Goal: Task Accomplishment & Management: Complete application form

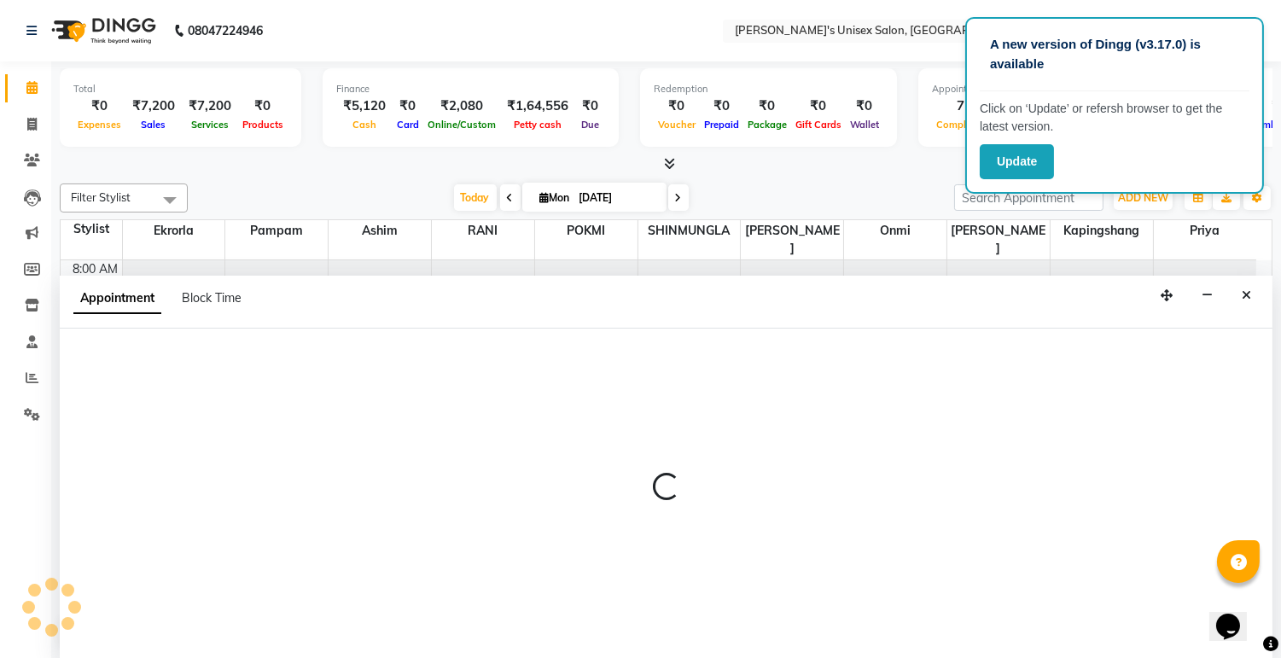
scroll to position [1, 0]
select select "79777"
select select "555"
select select "tentative"
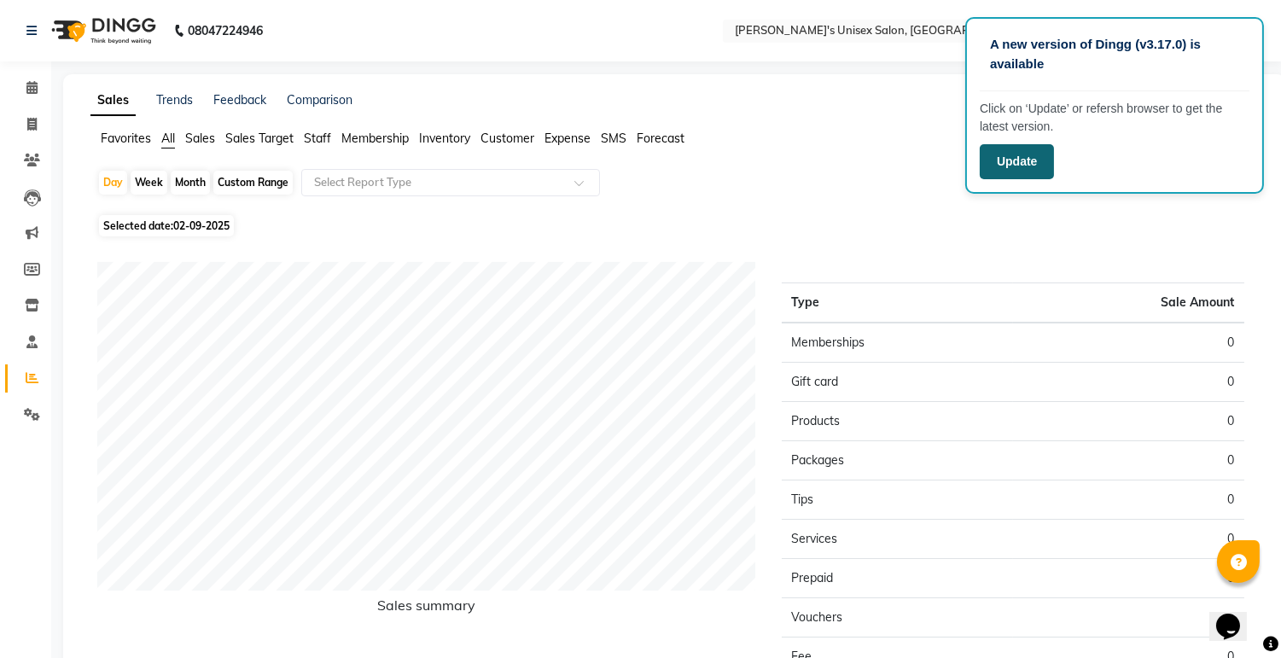
click at [1011, 165] on button "Update" at bounding box center [1017, 161] width 74 height 35
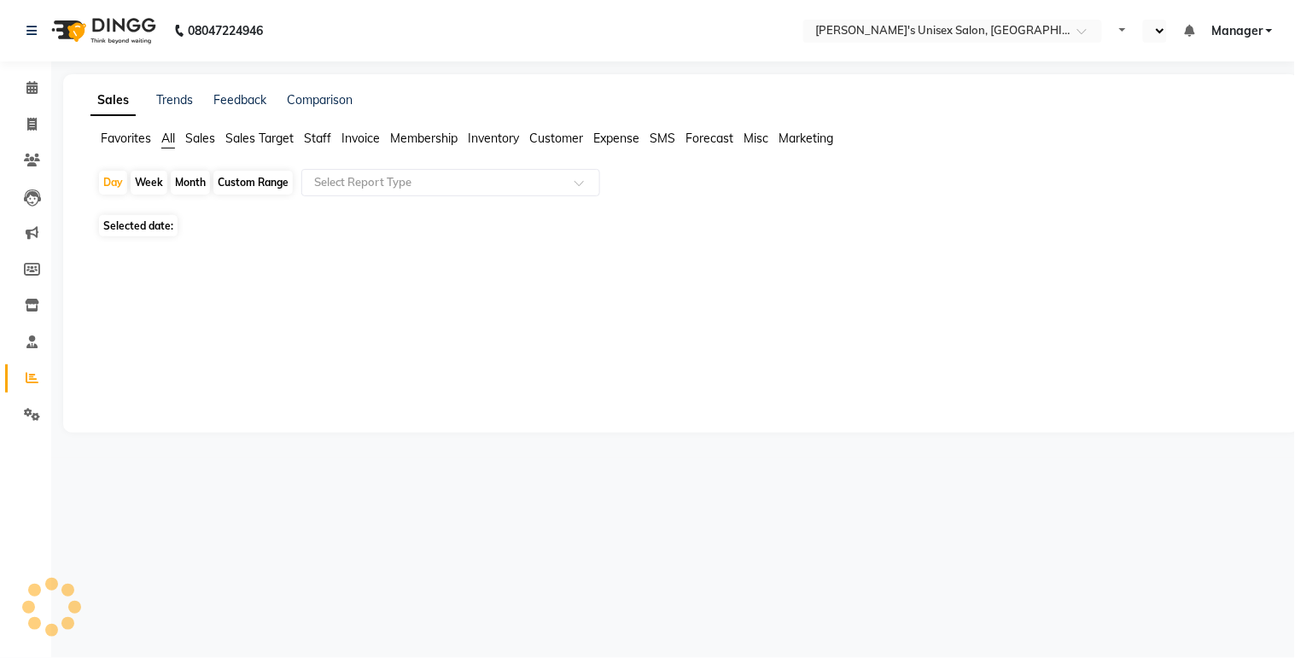
select select "en"
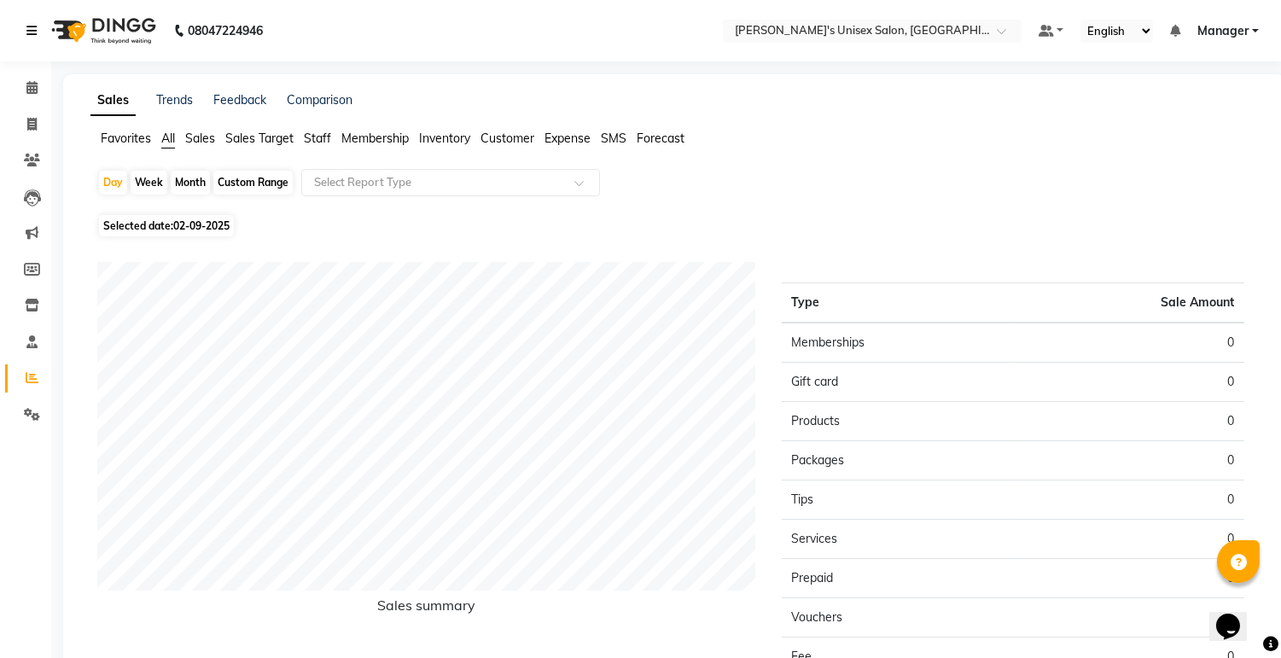
click at [31, 27] on icon at bounding box center [31, 31] width 10 height 12
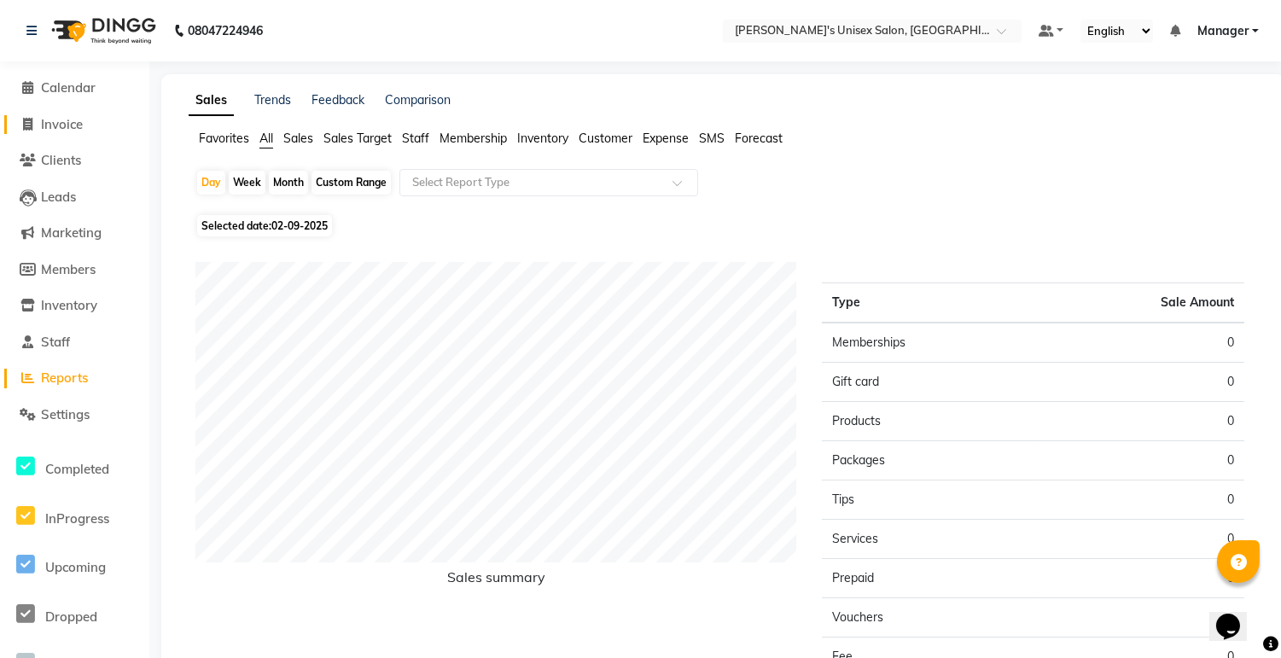
click at [56, 128] on span "Invoice" at bounding box center [62, 124] width 42 height 16
select select "service"
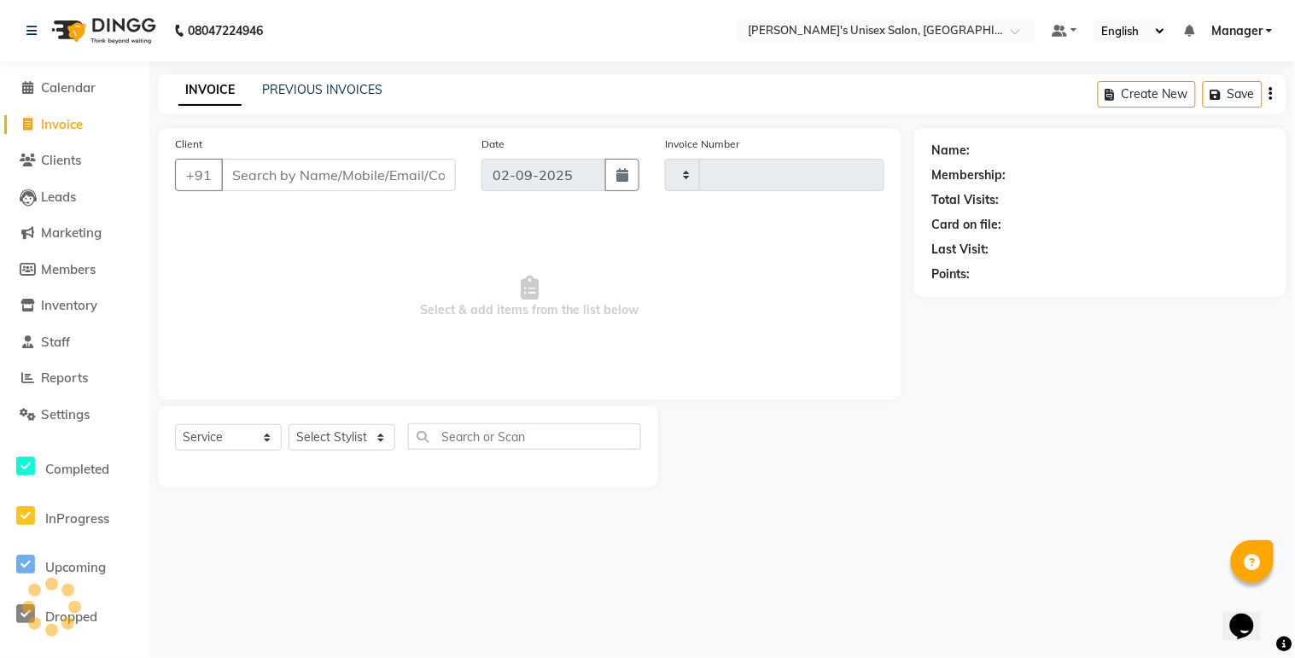
type input "0531"
select select "8273"
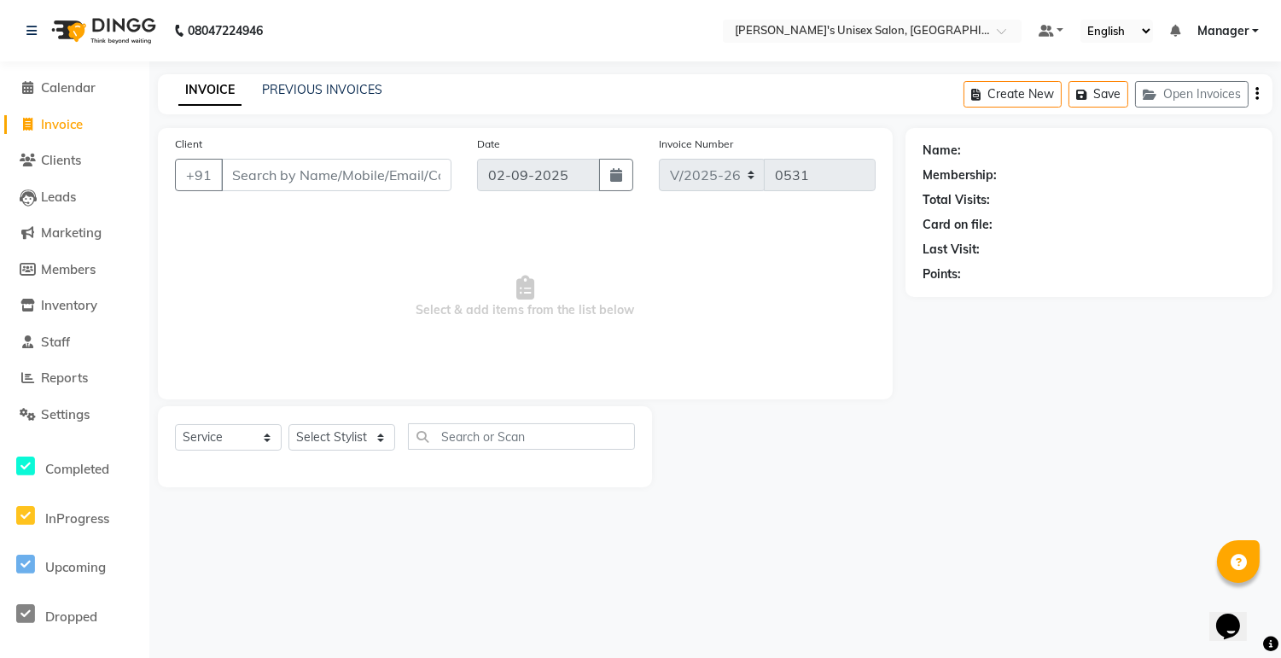
select select "79756"
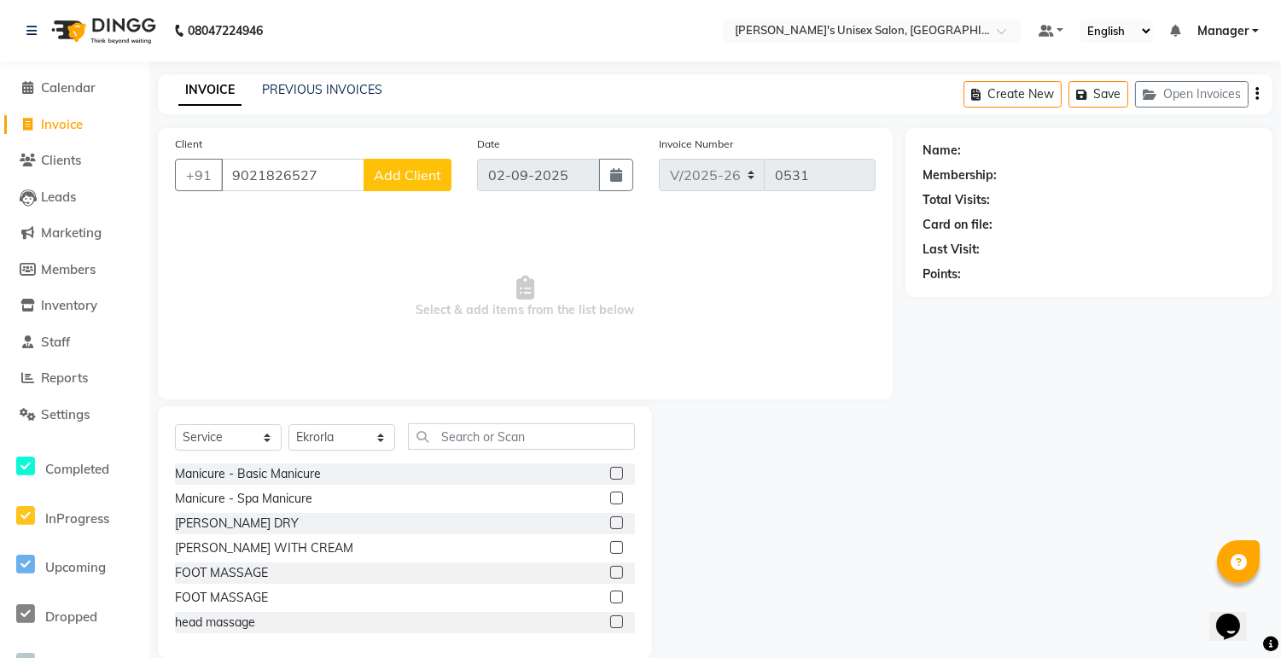
type input "9021826527"
click at [430, 175] on span "Add Client" at bounding box center [407, 174] width 67 height 17
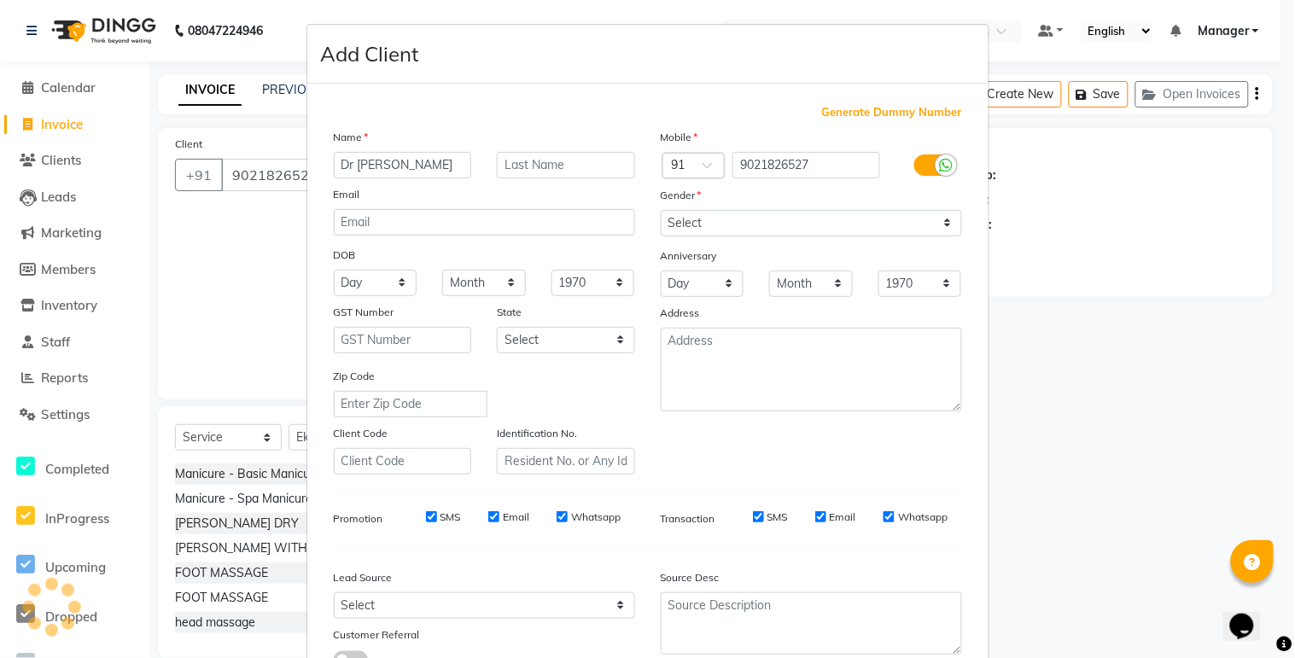
type input "Dr Lucy"
click at [562, 168] on input "text" at bounding box center [566, 165] width 138 height 26
type input "Pradhan"
click at [745, 223] on select "Select Male Female Other Prefer Not To Say" at bounding box center [811, 223] width 301 height 26
select select "female"
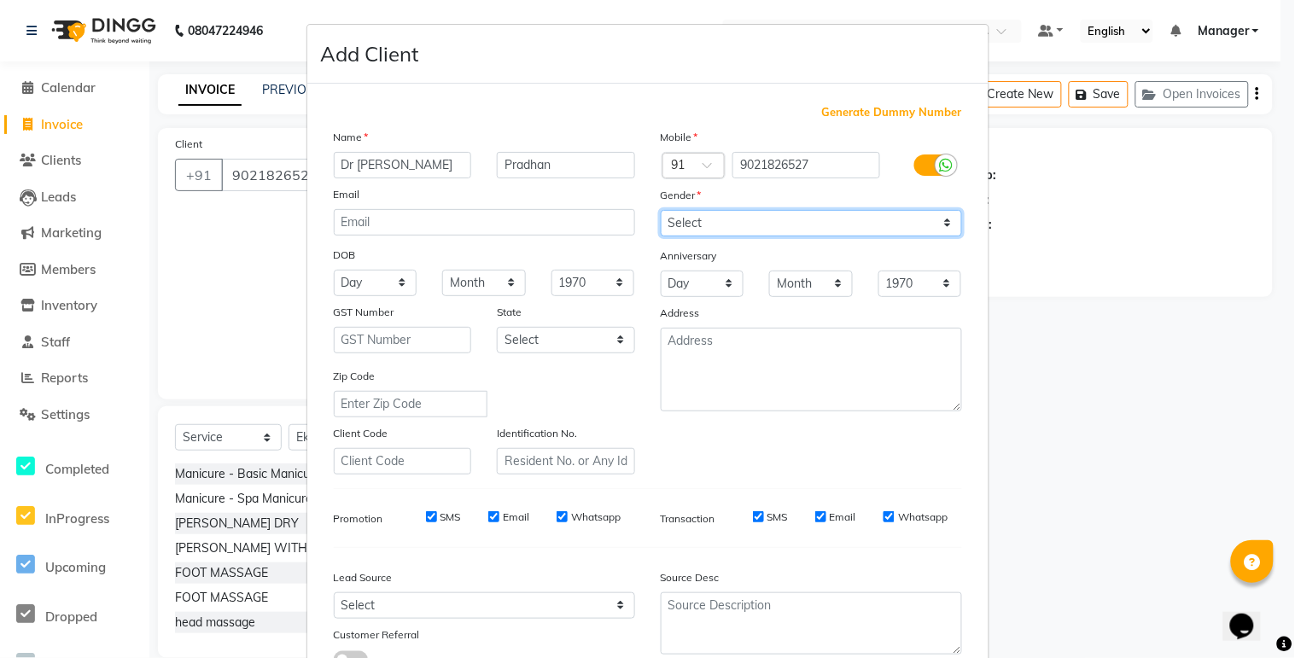
click at [661, 210] on select "Select Male Female Other Prefer Not To Say" at bounding box center [811, 223] width 301 height 26
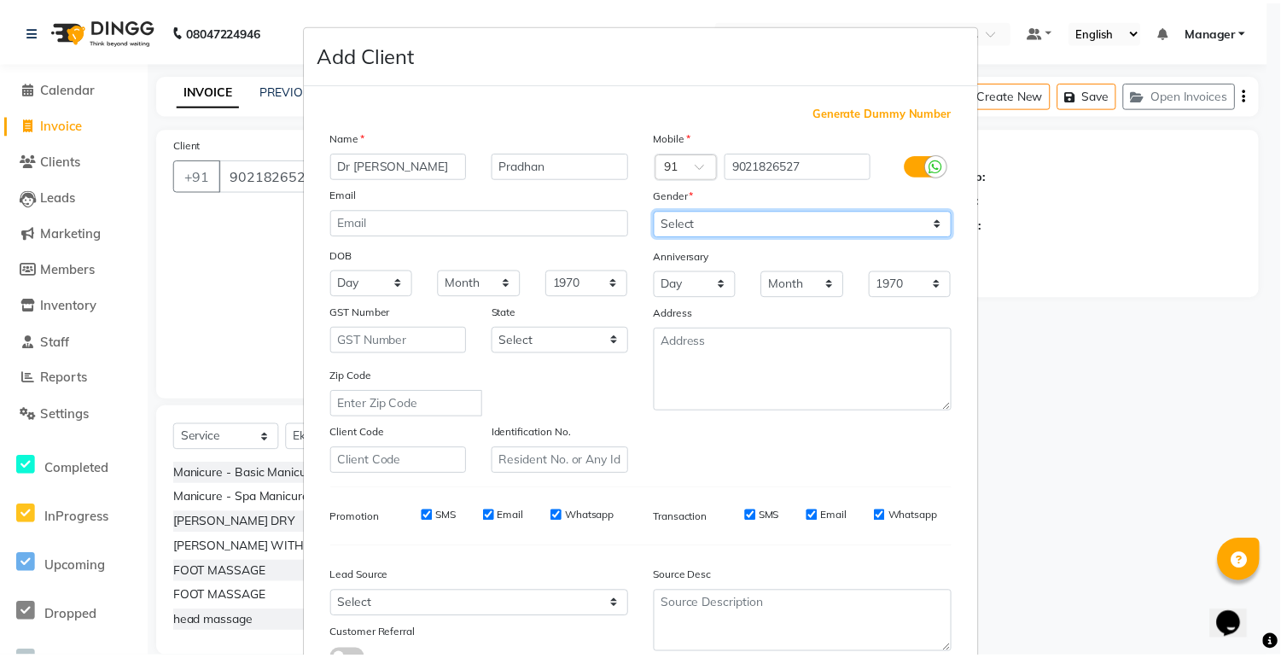
scroll to position [131, 0]
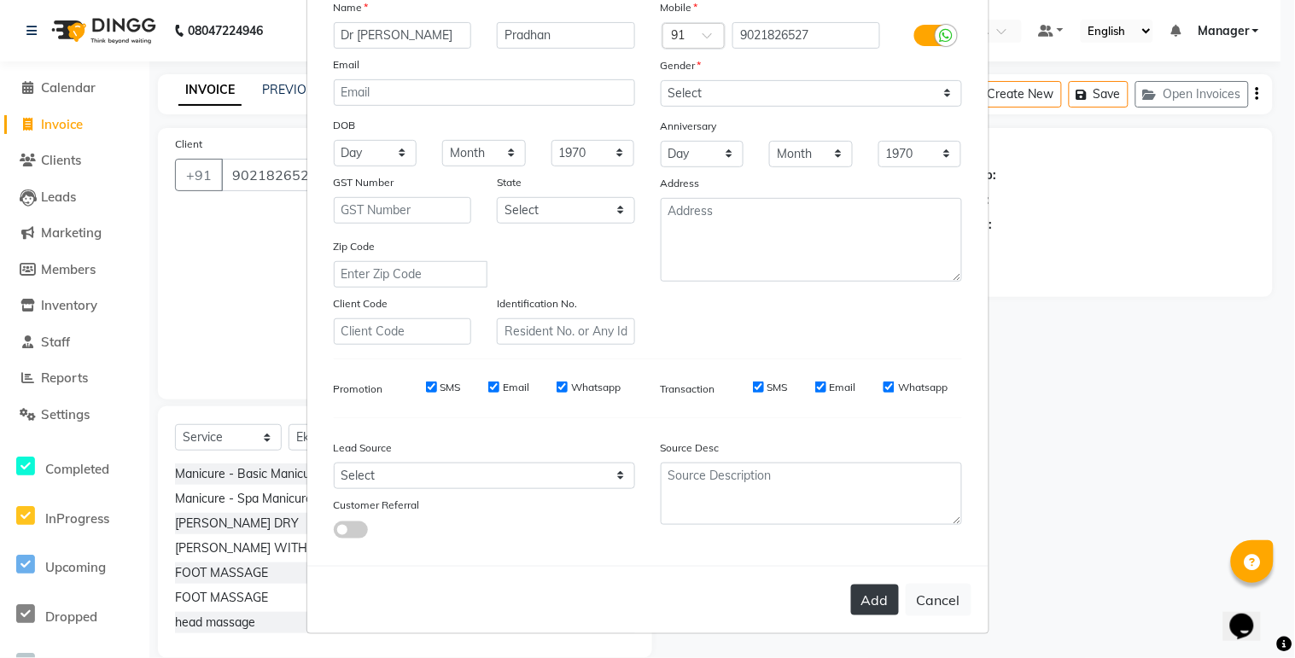
click at [871, 604] on button "Add" at bounding box center [875, 600] width 48 height 31
select select
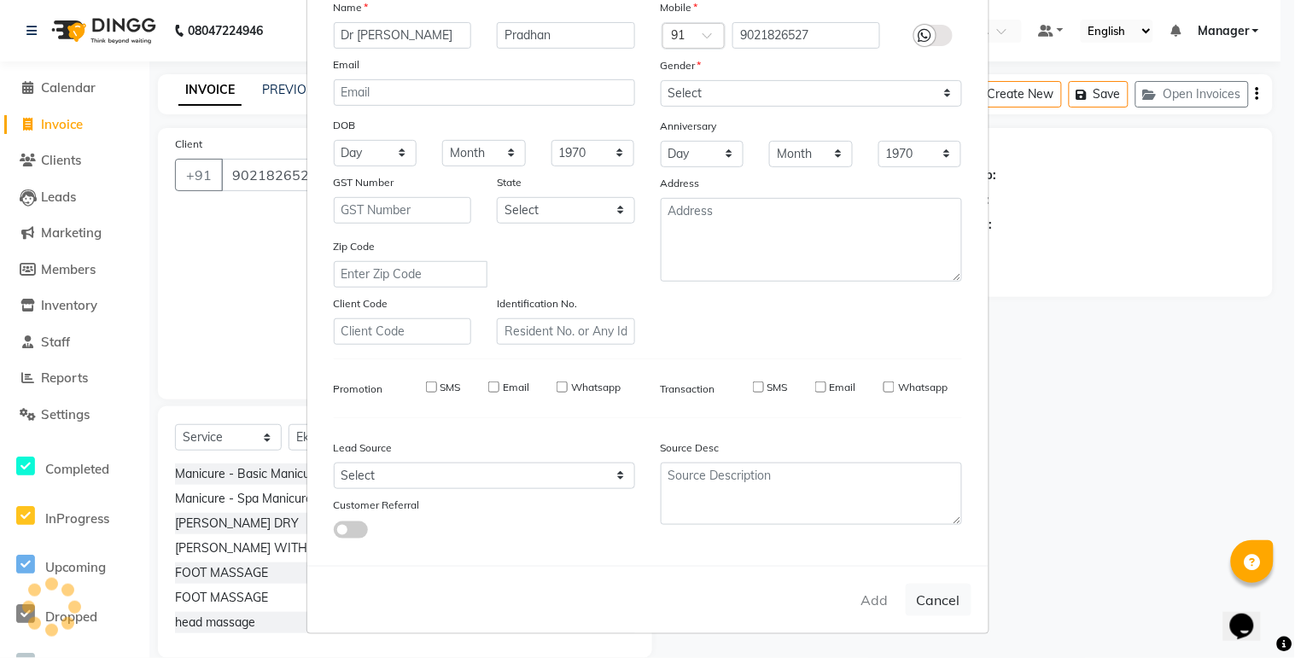
select select
checkbox input "false"
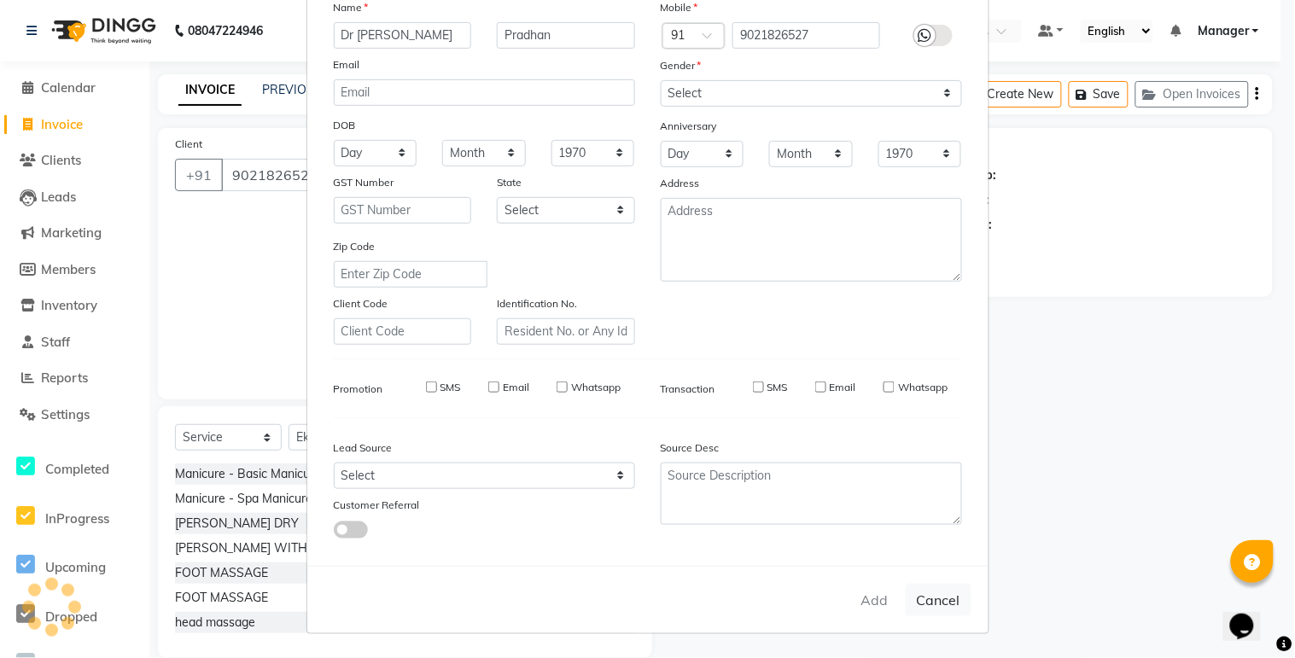
checkbox input "false"
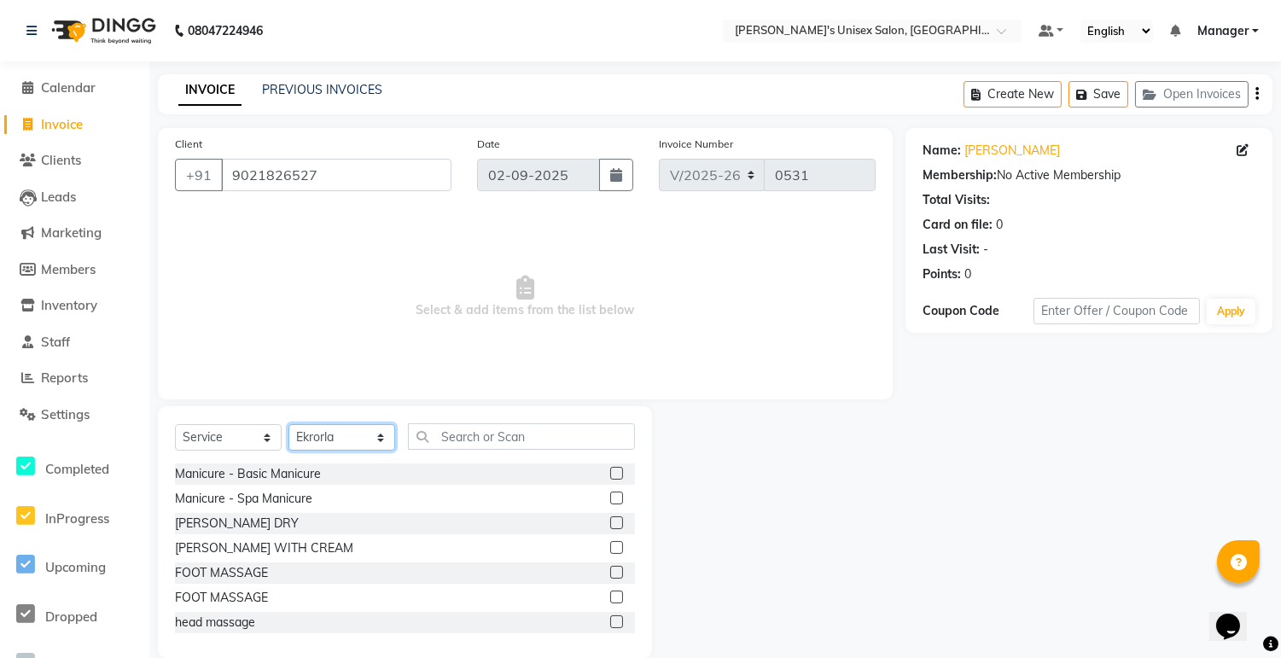
click at [380, 441] on select "Select Stylist ashim DEEPALI Ekrorla kapingshang Manager onmi pampam POKMI priy…" at bounding box center [341, 437] width 107 height 26
select select "79761"
click at [288, 425] on select "Select Stylist ashim DEEPALI Ekrorla kapingshang Manager onmi pampam POKMI priy…" at bounding box center [341, 437] width 107 height 26
click at [487, 437] on input "text" at bounding box center [521, 436] width 227 height 26
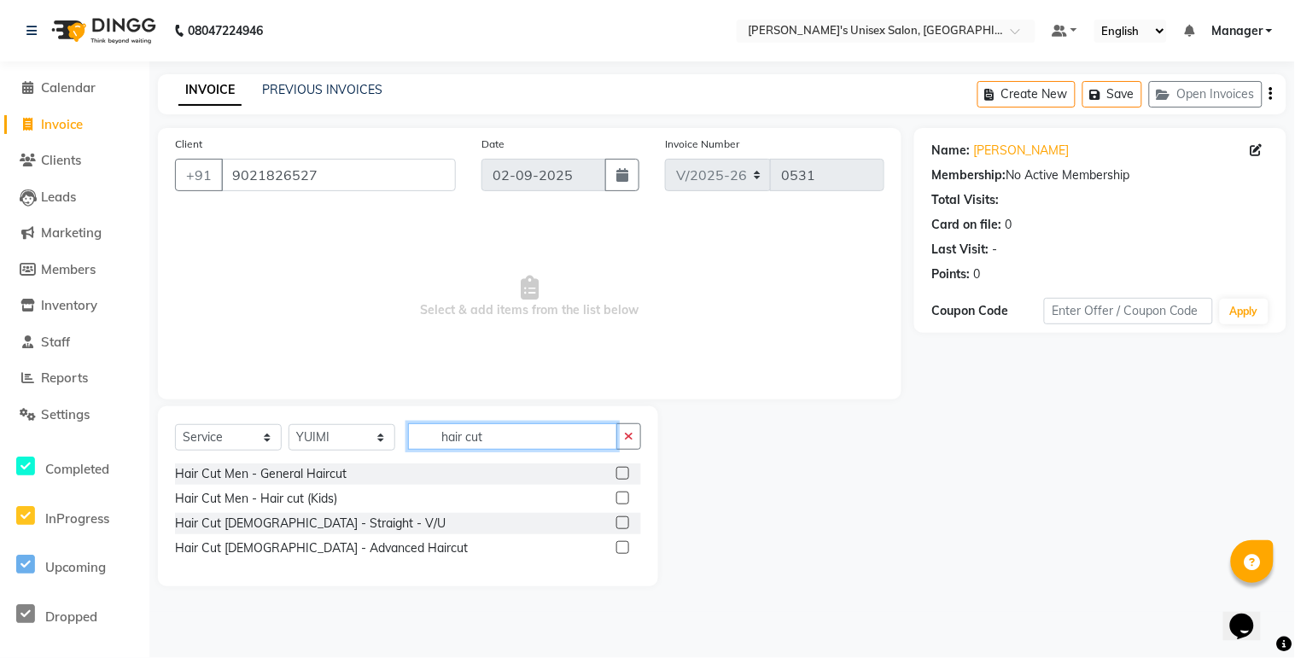
type input "hair cut"
click at [625, 498] on label at bounding box center [622, 498] width 13 height 13
click at [625, 498] on input "checkbox" at bounding box center [621, 498] width 11 height 11
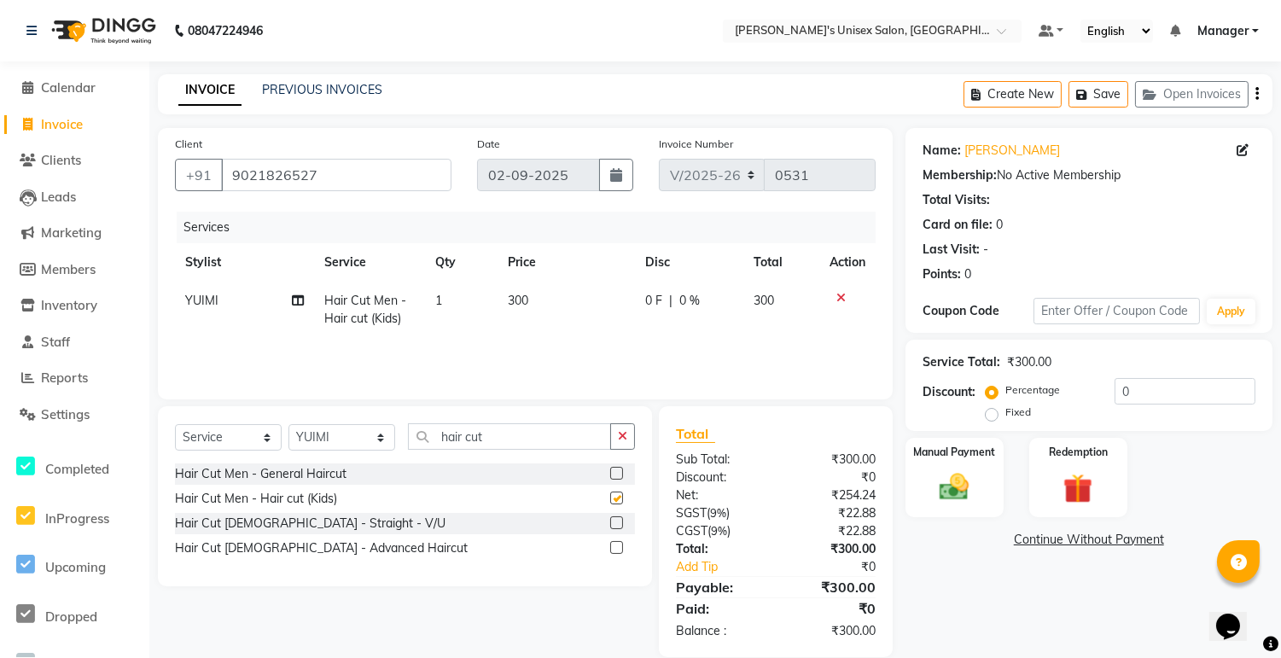
checkbox input "false"
click at [516, 299] on span "300" at bounding box center [518, 300] width 20 height 15
select select "79761"
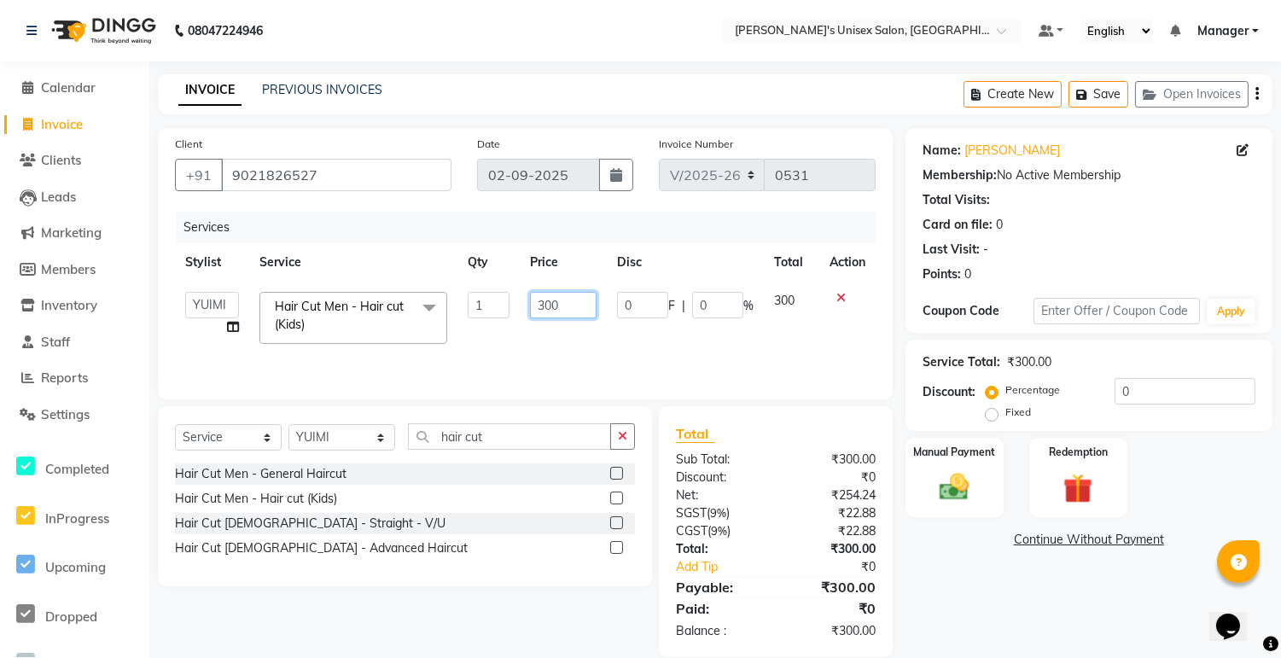
click at [545, 305] on input "300" at bounding box center [563, 305] width 67 height 26
type input "200"
click at [1005, 408] on label "Fixed" at bounding box center [1018, 412] width 26 height 15
click at [990, 408] on input "Fixed" at bounding box center [995, 412] width 12 height 12
radio input "true"
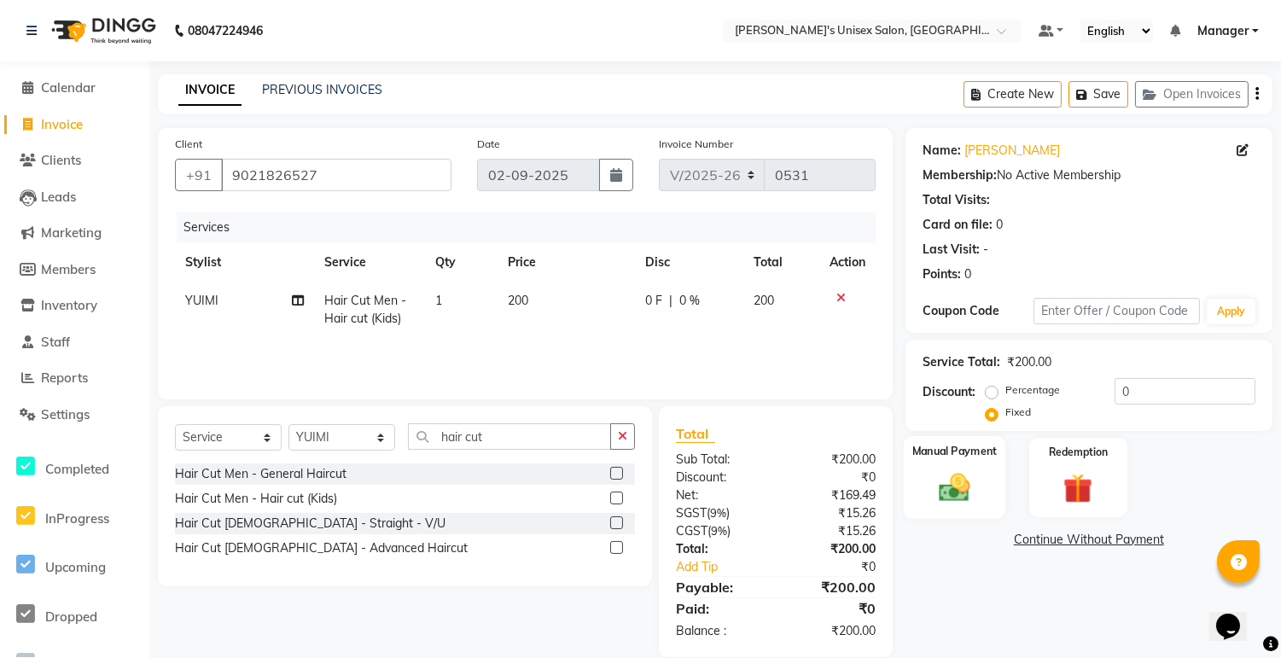
click at [958, 498] on img at bounding box center [955, 487] width 50 height 36
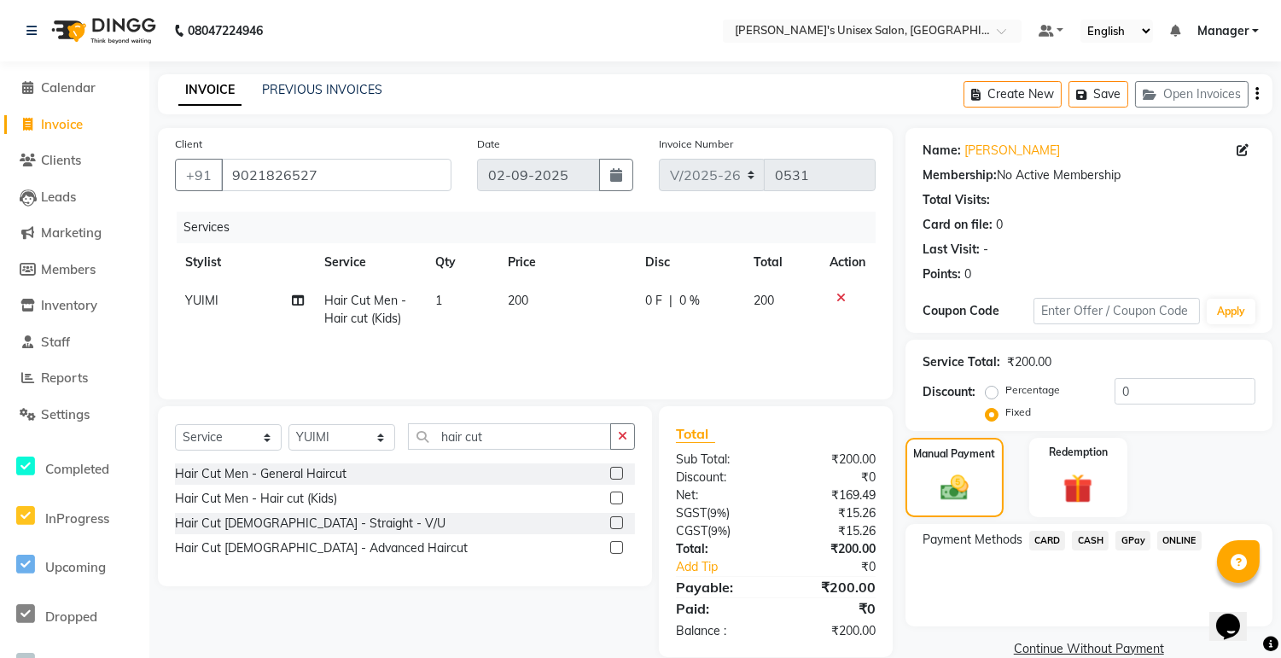
click at [1173, 543] on span "ONLINE" at bounding box center [1179, 541] width 44 height 20
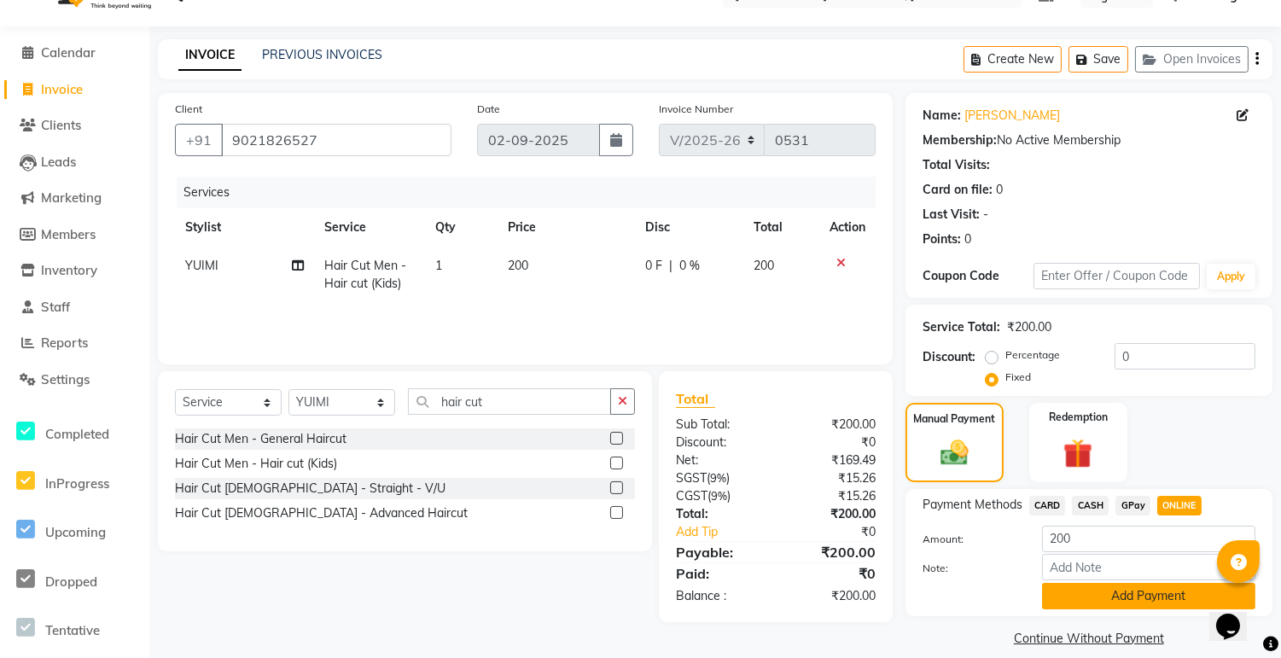
scroll to position [54, 0]
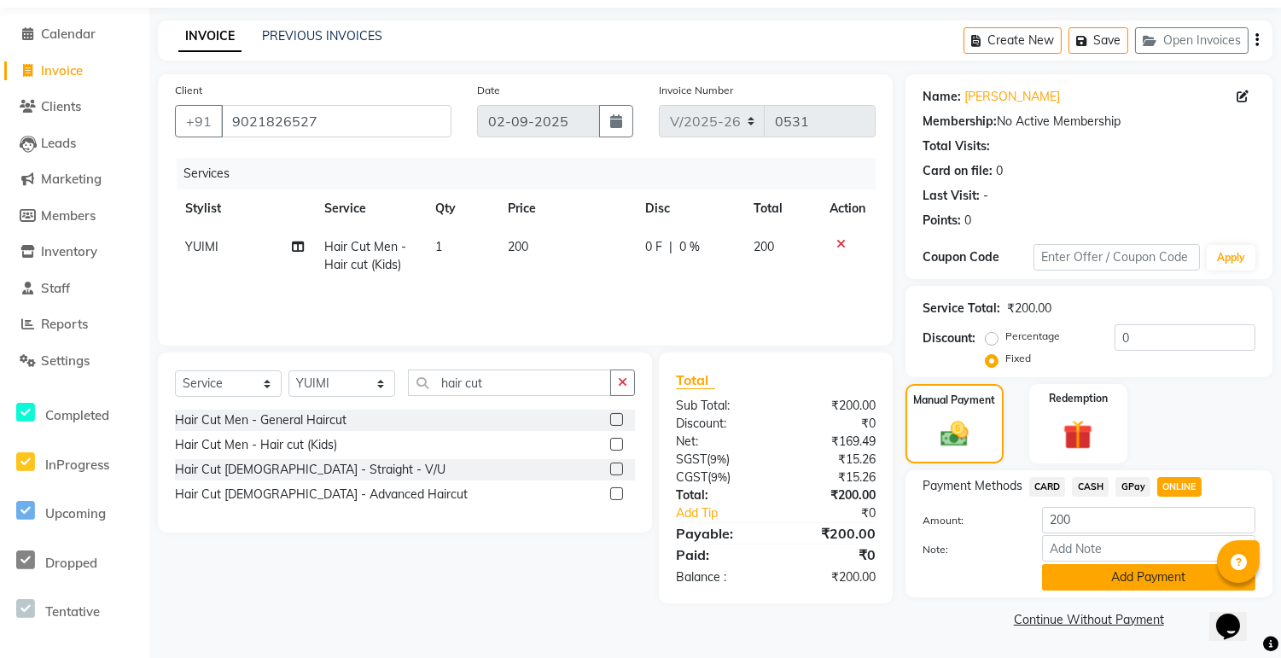
click at [1139, 572] on button "Add Payment" at bounding box center [1148, 577] width 213 height 26
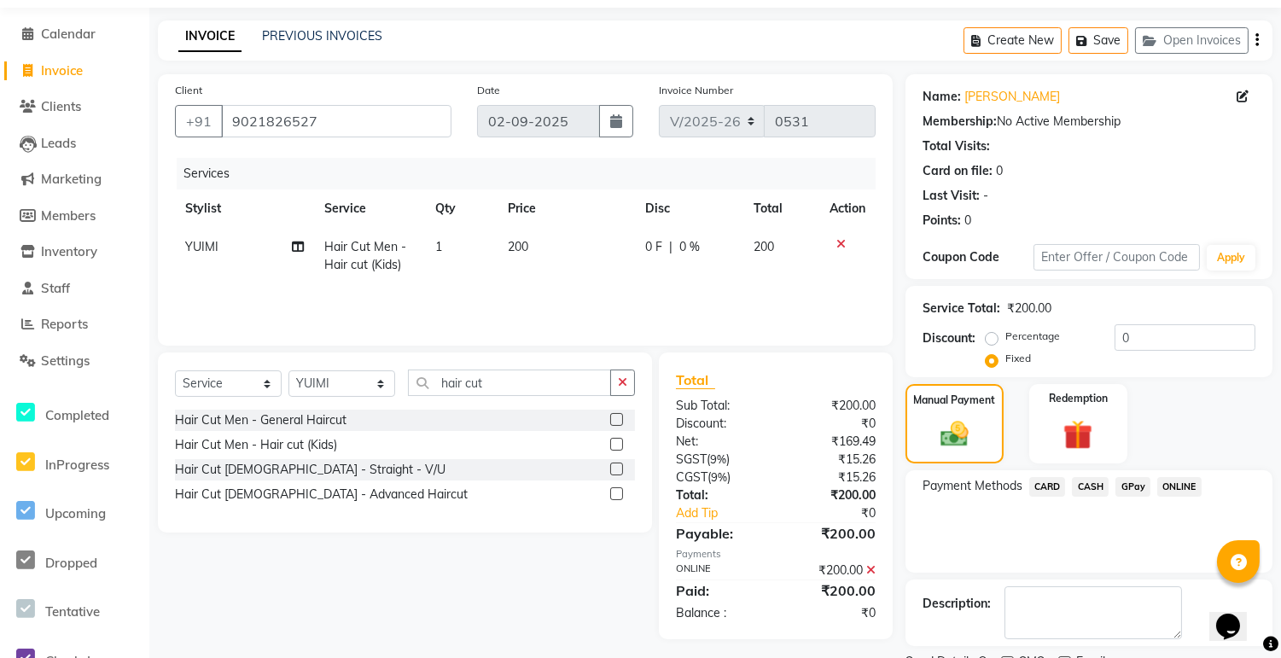
scroll to position [125, 0]
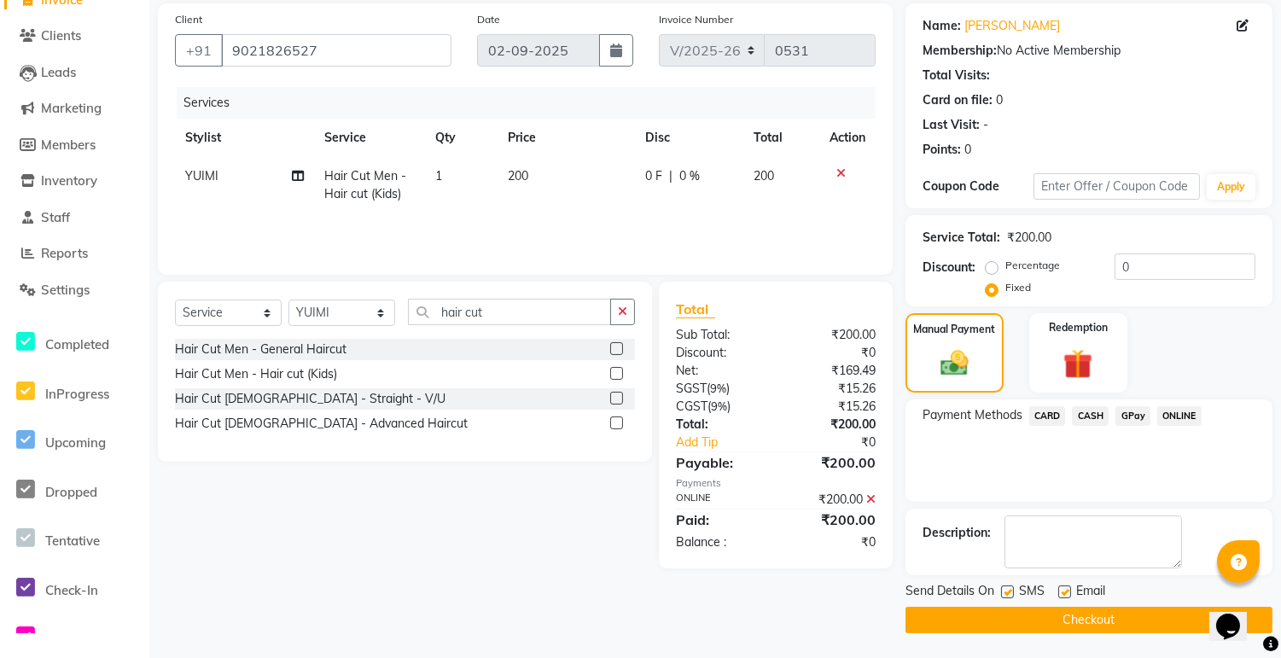
click at [1064, 589] on label at bounding box center [1064, 592] width 13 height 13
click at [1064, 589] on input "checkbox" at bounding box center [1063, 592] width 11 height 11
checkbox input "false"
click at [1010, 591] on label at bounding box center [1007, 592] width 13 height 13
click at [1010, 591] on input "checkbox" at bounding box center [1006, 592] width 11 height 11
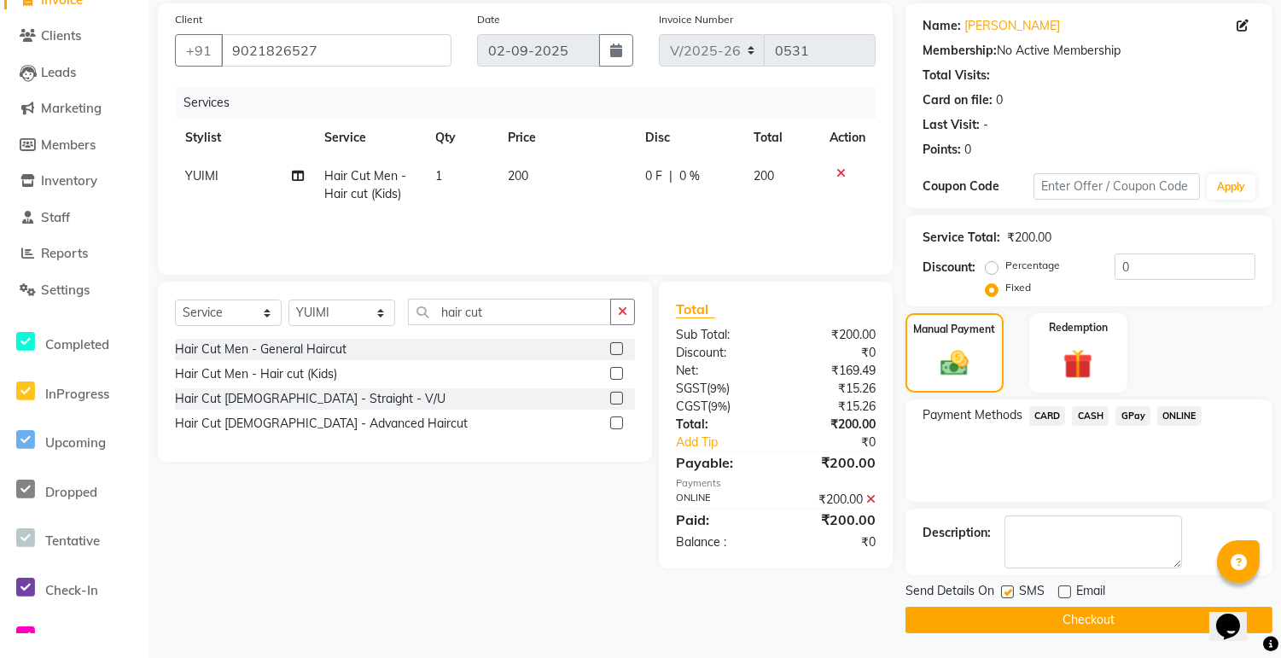
checkbox input "false"
click at [1059, 616] on button "Checkout" at bounding box center [1089, 620] width 367 height 26
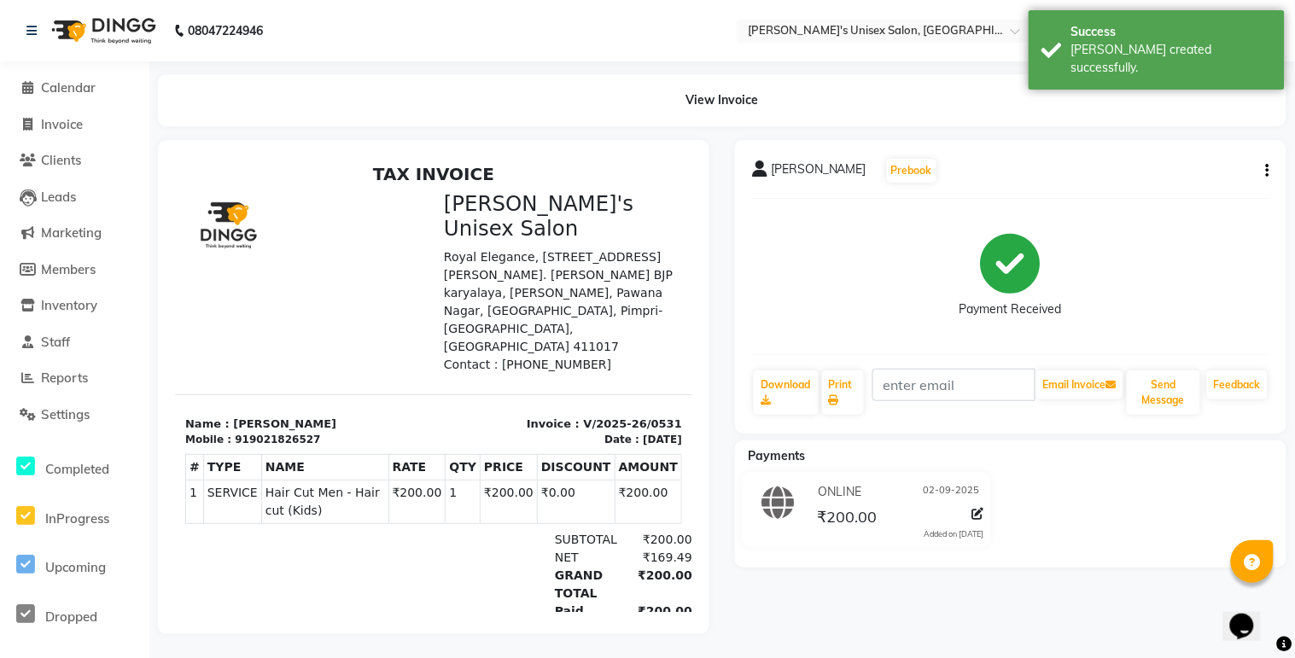
select select "service"
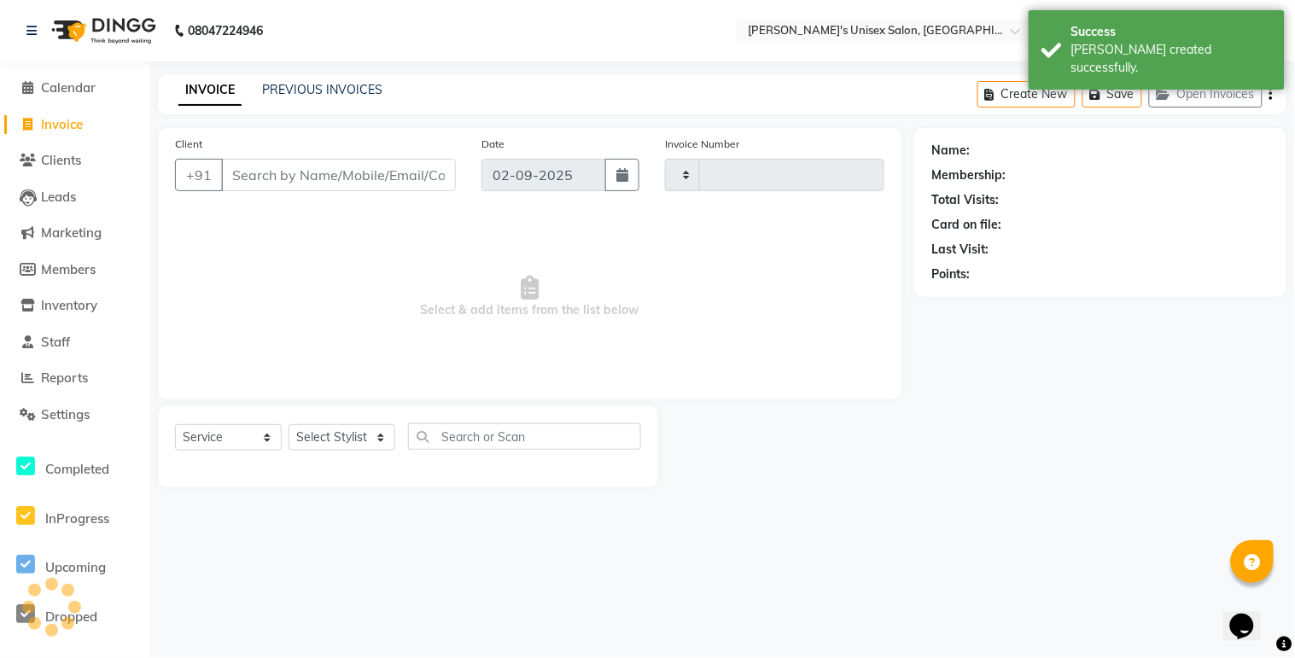
type input "0532"
select select "8273"
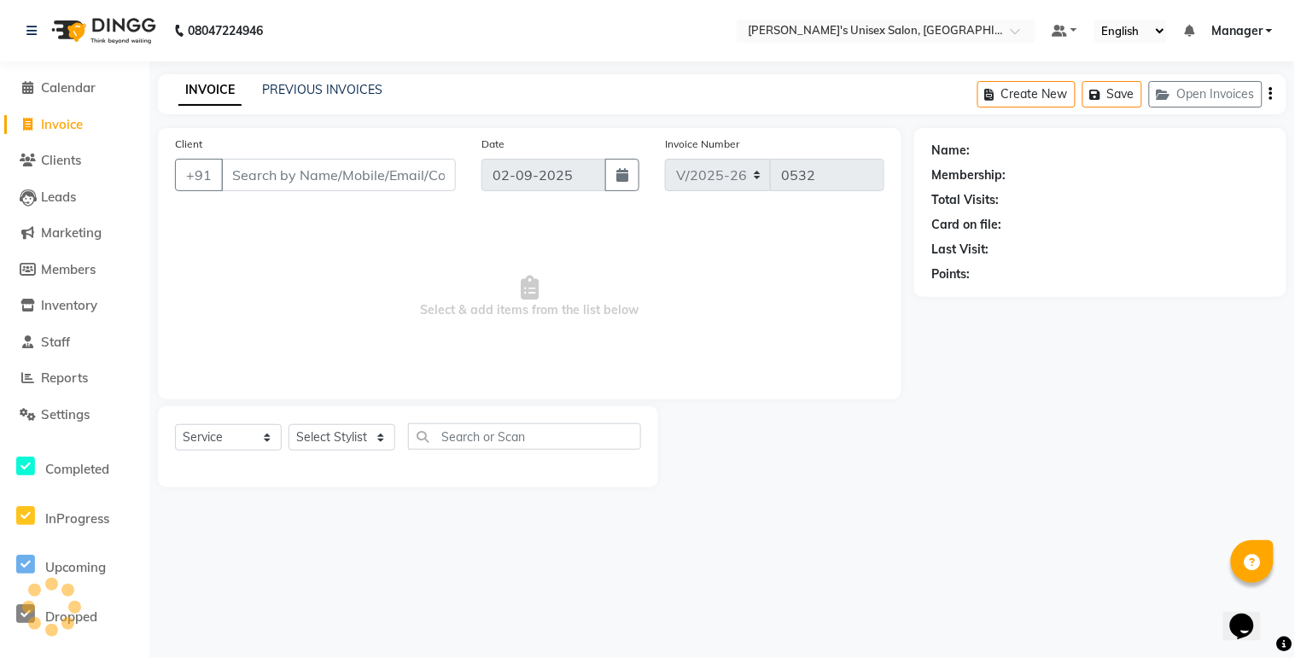
select select "79756"
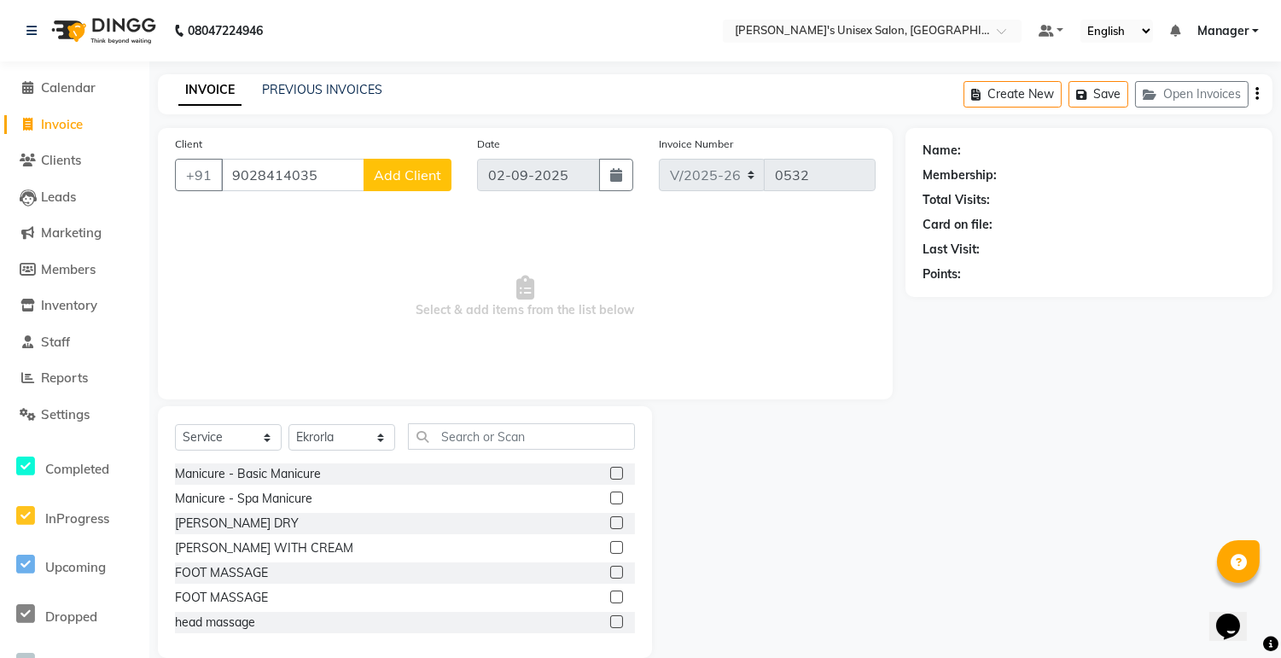
type input "9028414035"
click at [421, 176] on span "Add Client" at bounding box center [407, 174] width 67 height 17
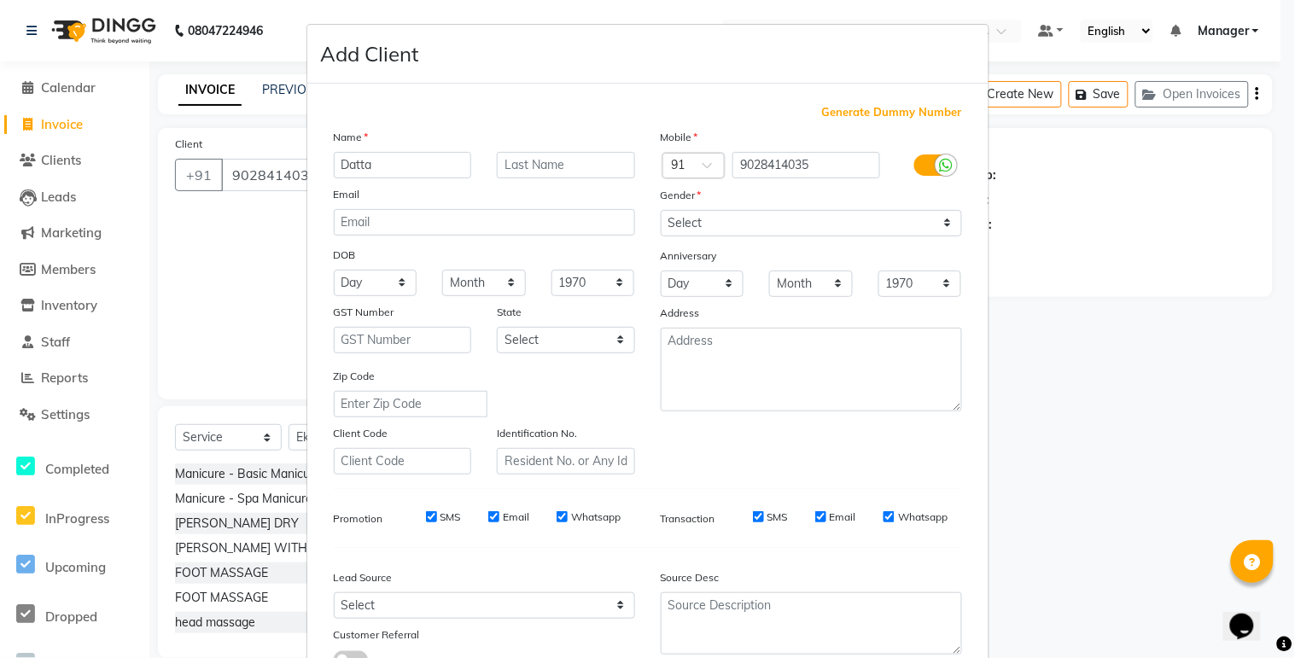
type input "Datta"
click at [542, 165] on input "text" at bounding box center [566, 165] width 138 height 26
type input "Shinde"
click at [720, 223] on select "Select Male Female Other Prefer Not To Say" at bounding box center [811, 223] width 301 height 26
select select "male"
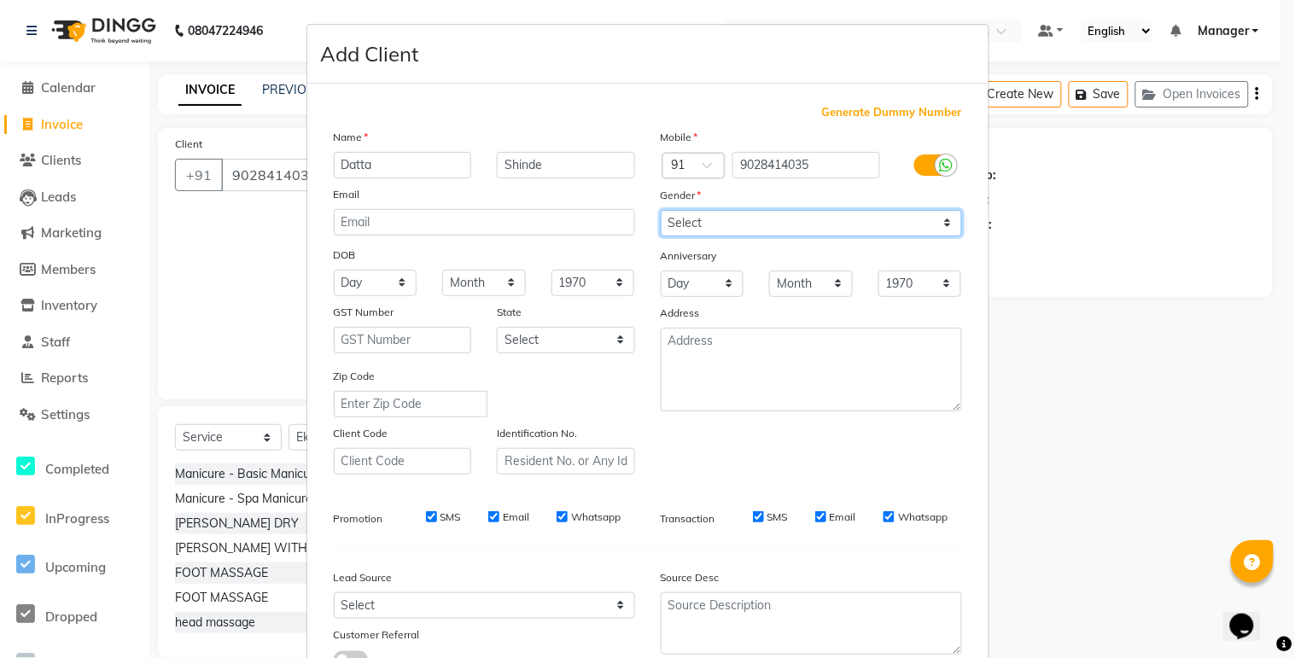
click at [661, 210] on select "Select Male Female Other Prefer Not To Say" at bounding box center [811, 223] width 301 height 26
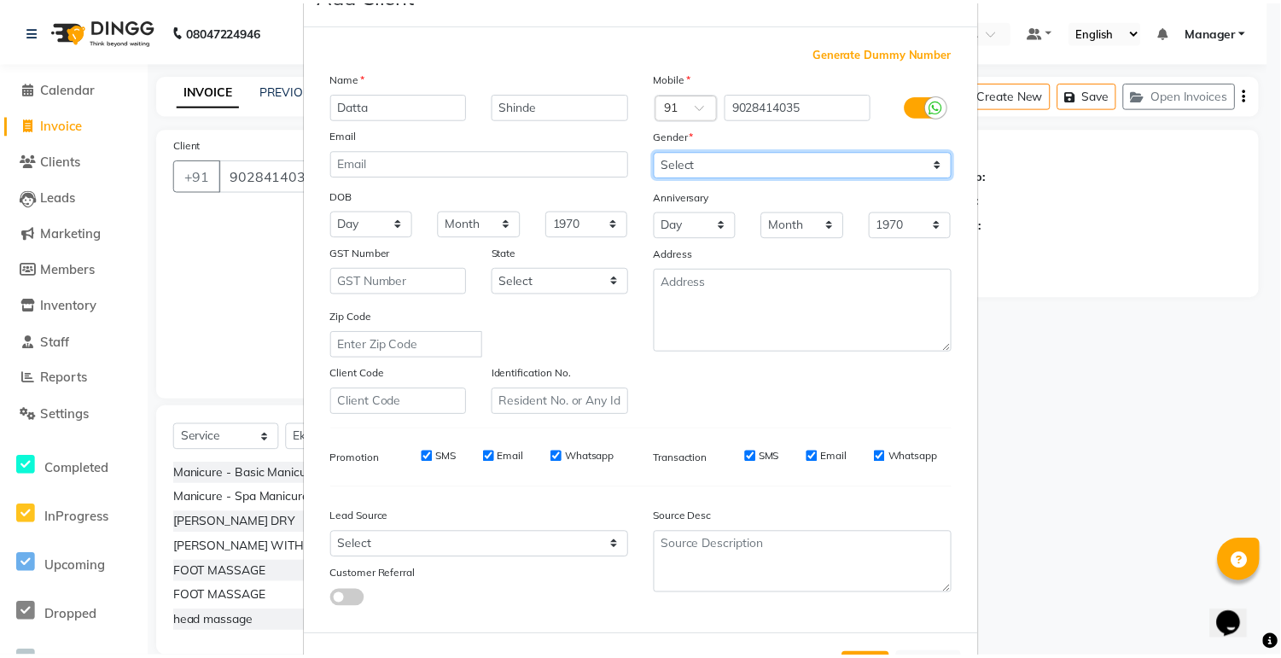
scroll to position [131, 0]
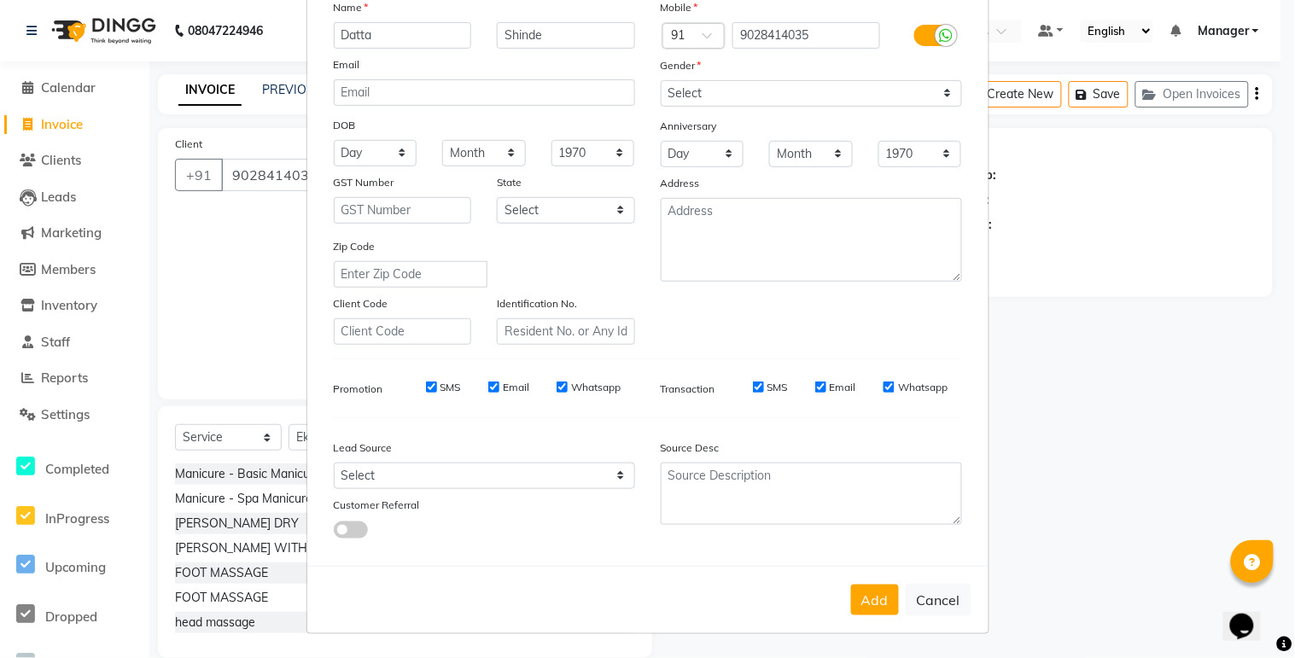
drag, startPoint x: 860, startPoint y: 590, endPoint x: 864, endPoint y: 603, distance: 13.3
click at [863, 601] on button "Add" at bounding box center [875, 600] width 48 height 31
select select
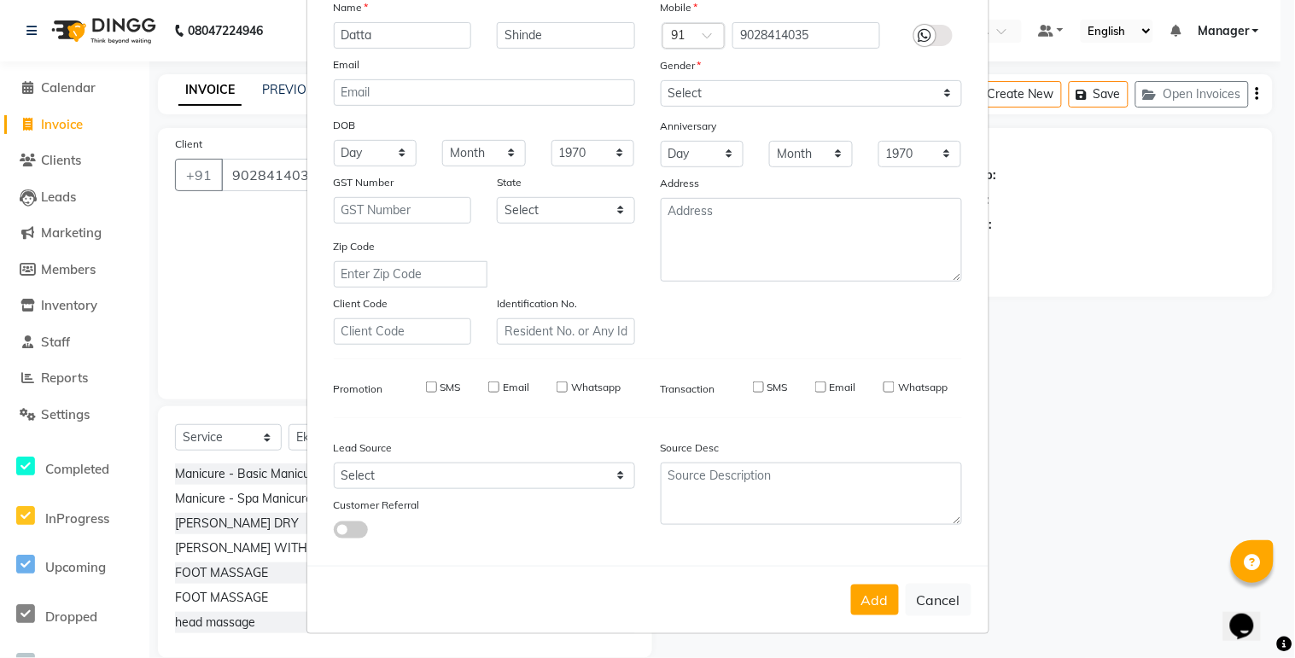
select select
checkbox input "false"
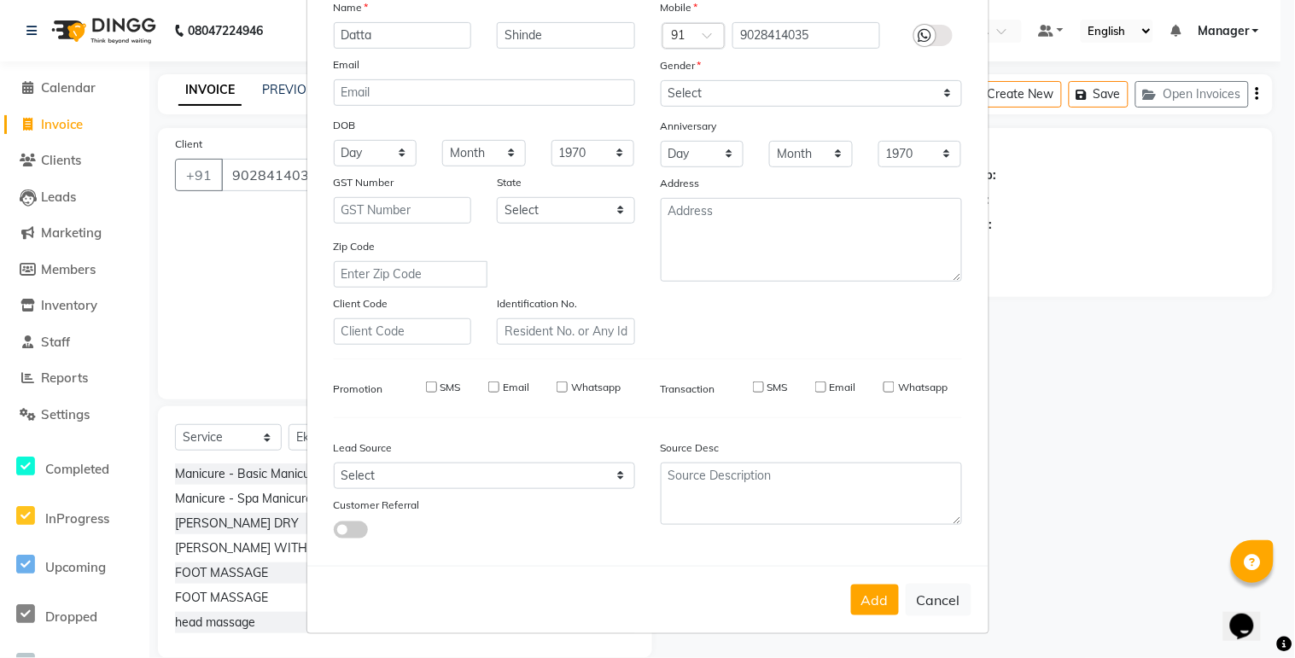
checkbox input "false"
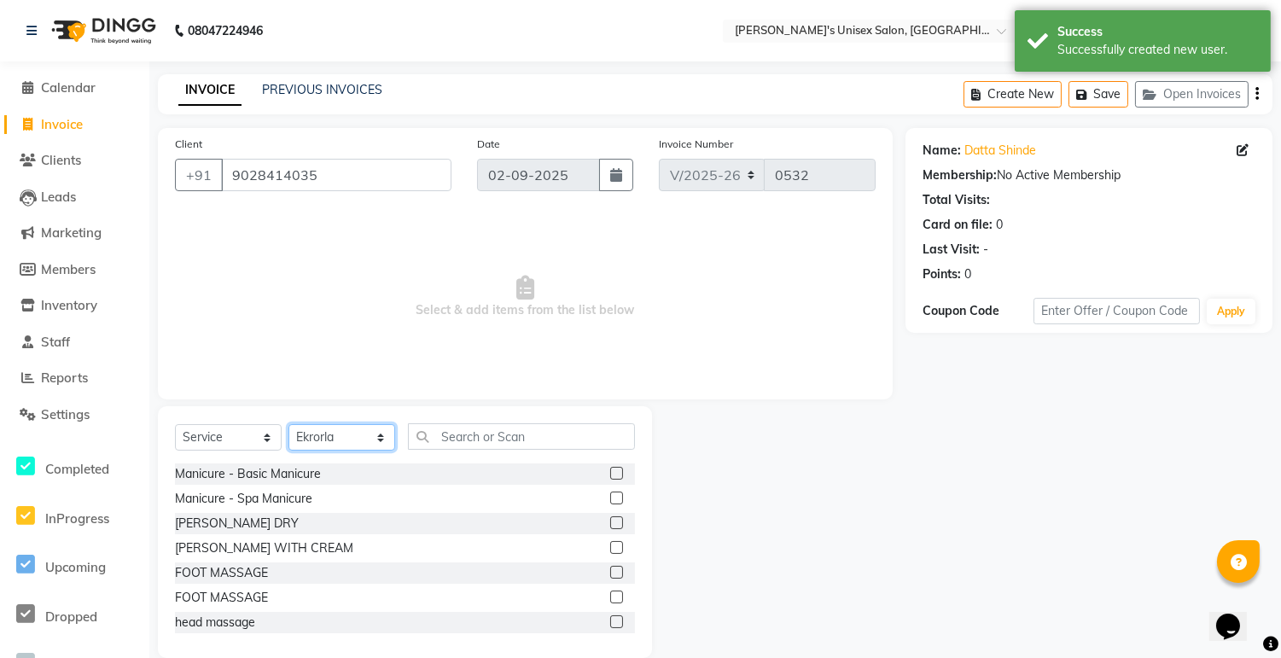
click at [341, 439] on select "Select Stylist ashim DEEPALI Ekrorla kapingshang Manager onmi pampam POKMI priy…" at bounding box center [341, 437] width 107 height 26
select select "79761"
click at [288, 425] on select "Select Stylist ashim DEEPALI Ekrorla kapingshang Manager onmi pampam POKMI priy…" at bounding box center [341, 437] width 107 height 26
click at [515, 439] on input "text" at bounding box center [521, 436] width 227 height 26
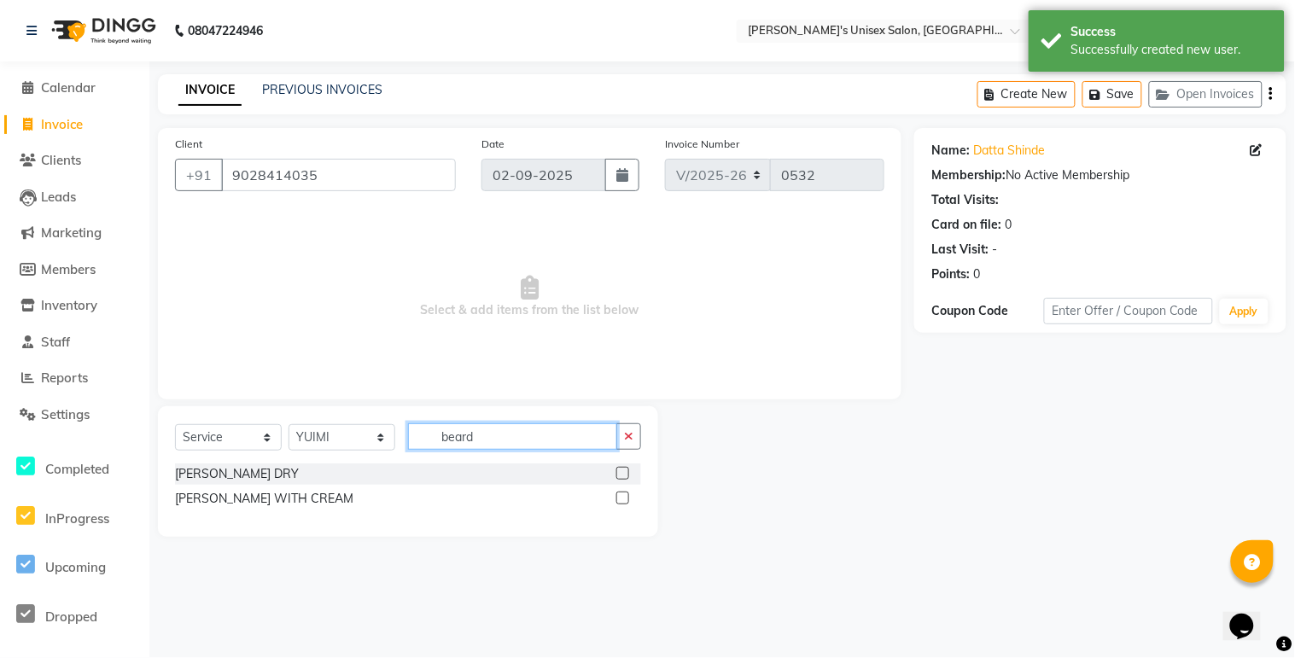
type input "beard"
click at [620, 469] on label at bounding box center [622, 473] width 13 height 13
click at [620, 469] on input "checkbox" at bounding box center [621, 474] width 11 height 11
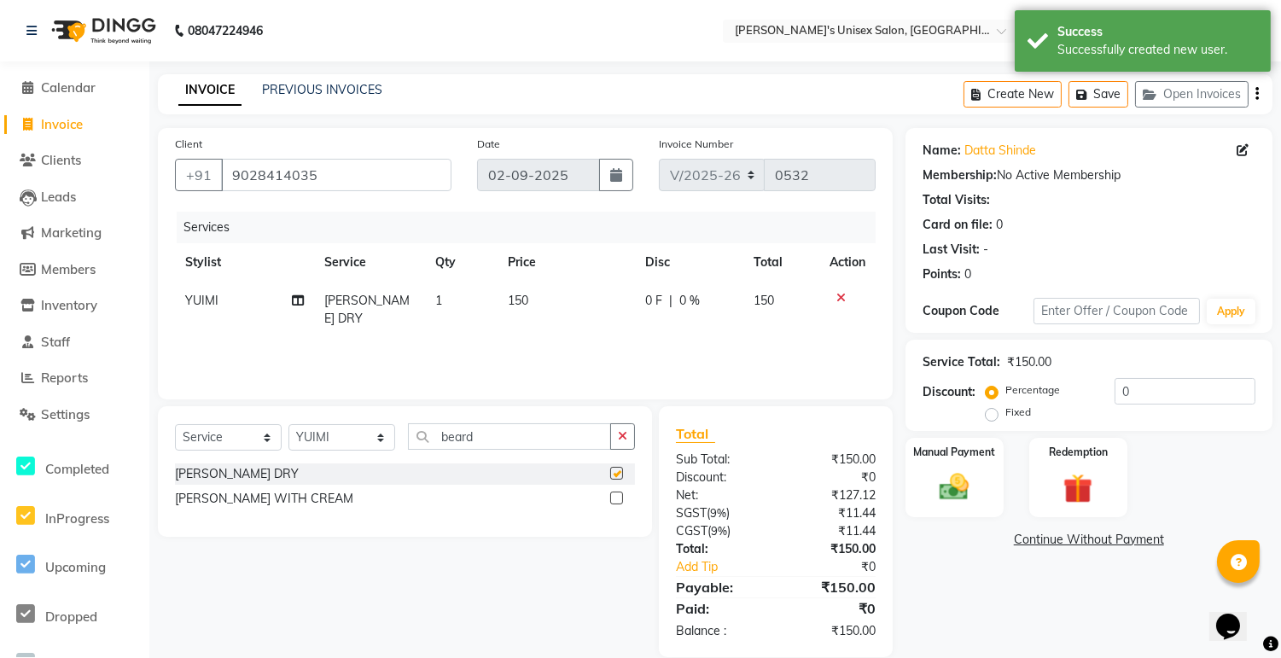
checkbox input "false"
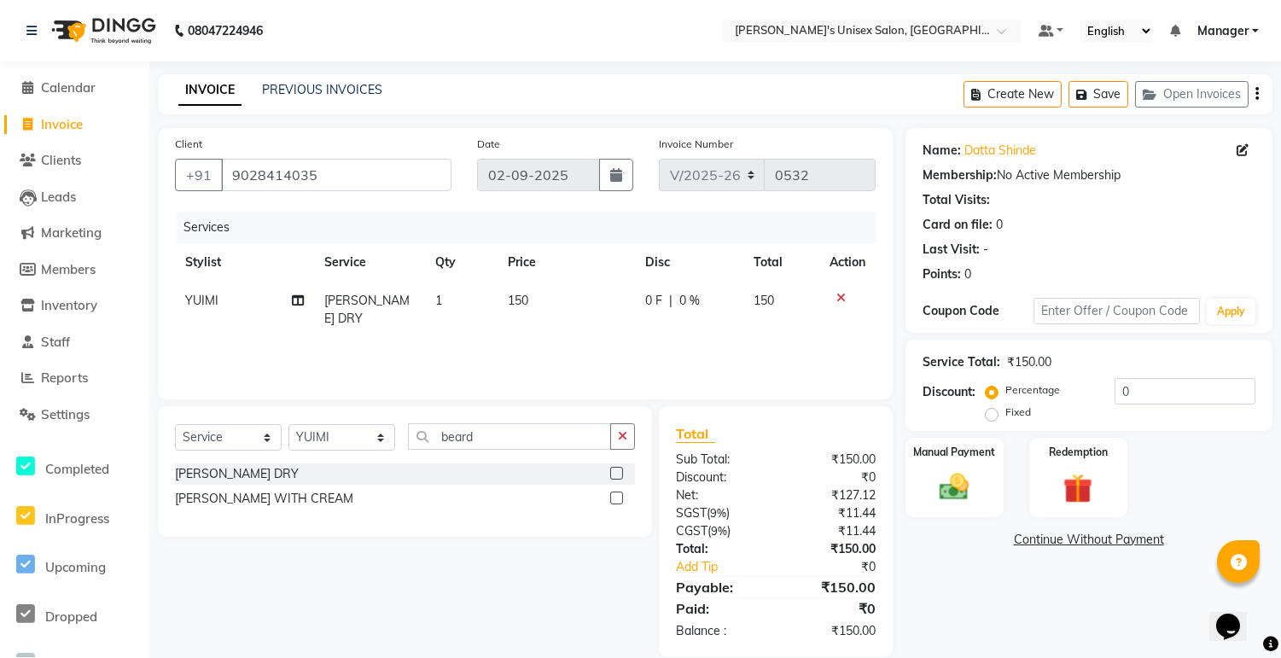
click at [521, 300] on span "150" at bounding box center [518, 300] width 20 height 15
select select "79761"
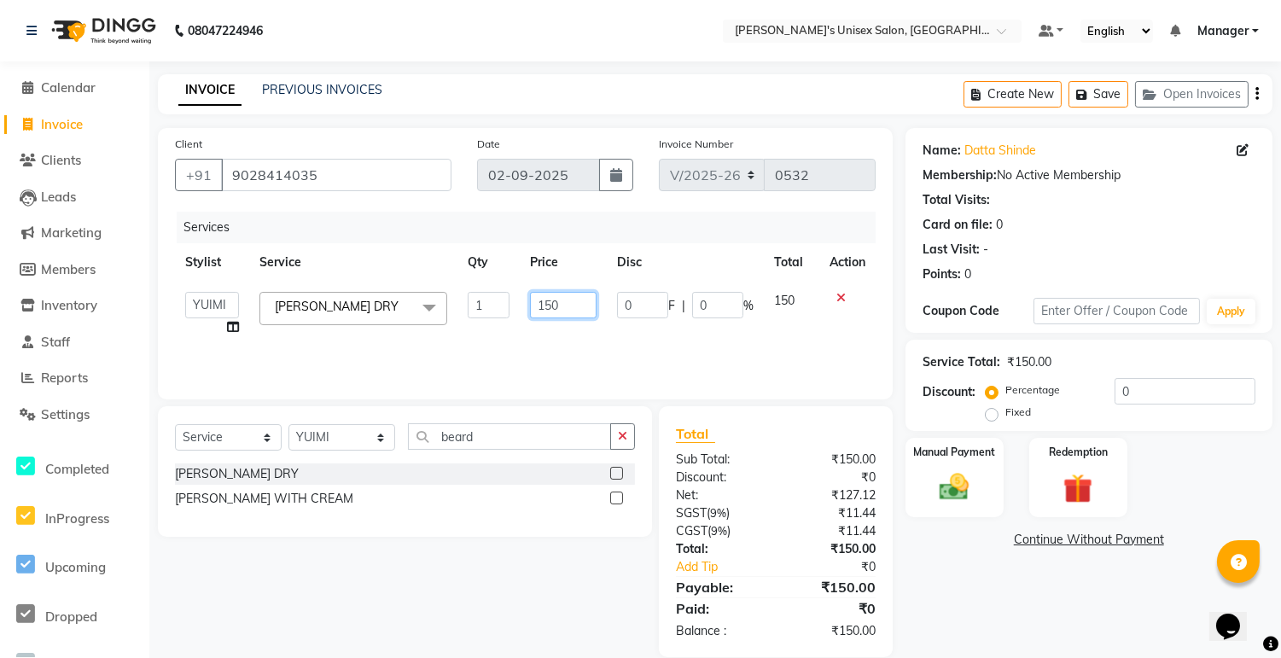
click at [552, 304] on input "150" at bounding box center [563, 305] width 67 height 26
type input "100"
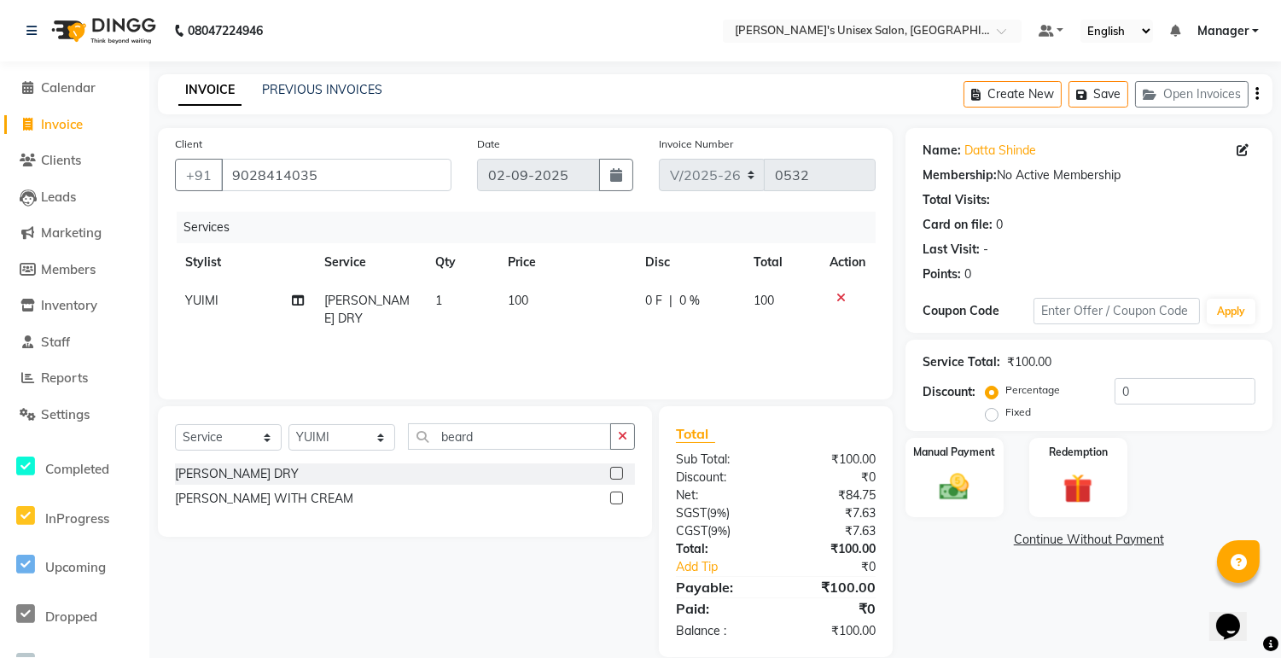
click at [1005, 414] on label "Fixed" at bounding box center [1018, 412] width 26 height 15
click at [995, 414] on input "Fixed" at bounding box center [995, 412] width 12 height 12
radio input "true"
click at [973, 498] on img at bounding box center [955, 487] width 50 height 36
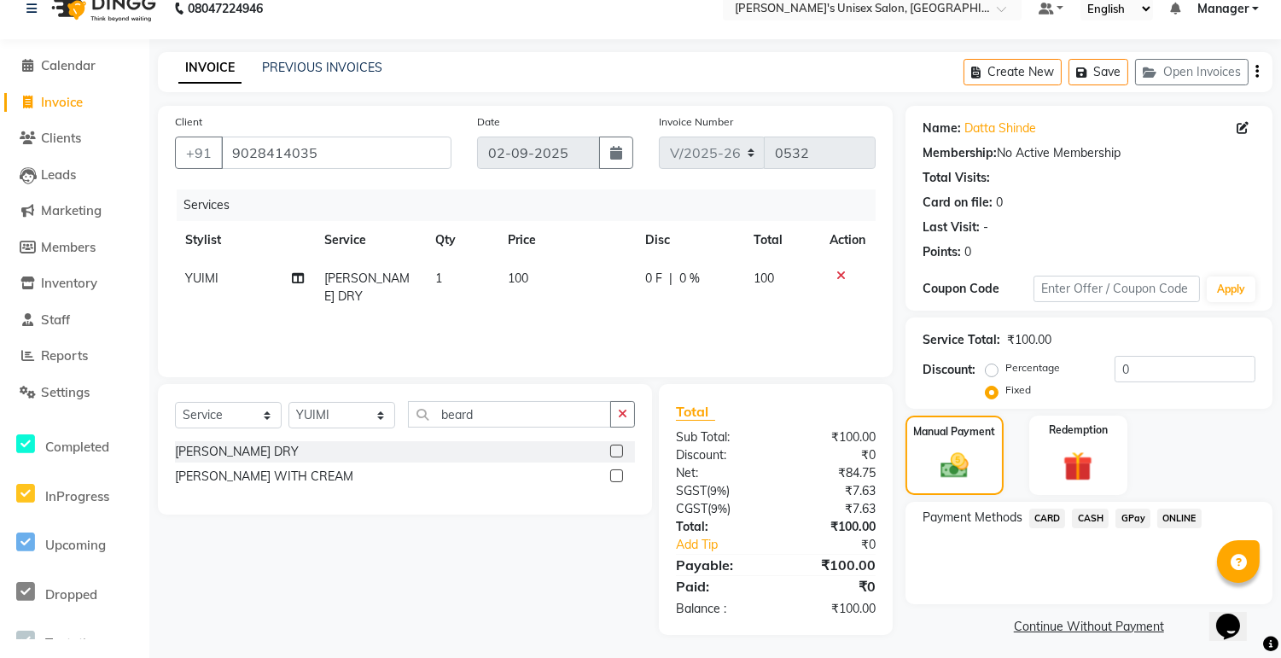
scroll to position [28, 0]
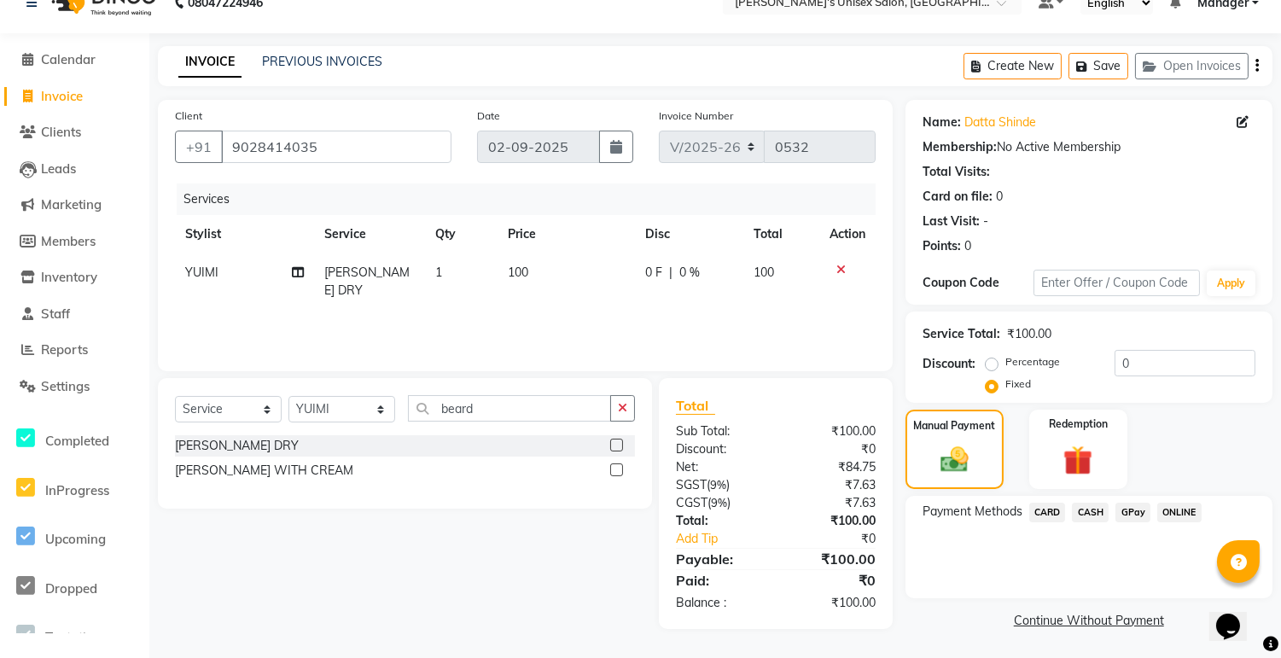
click at [1187, 513] on span "ONLINE" at bounding box center [1179, 513] width 44 height 20
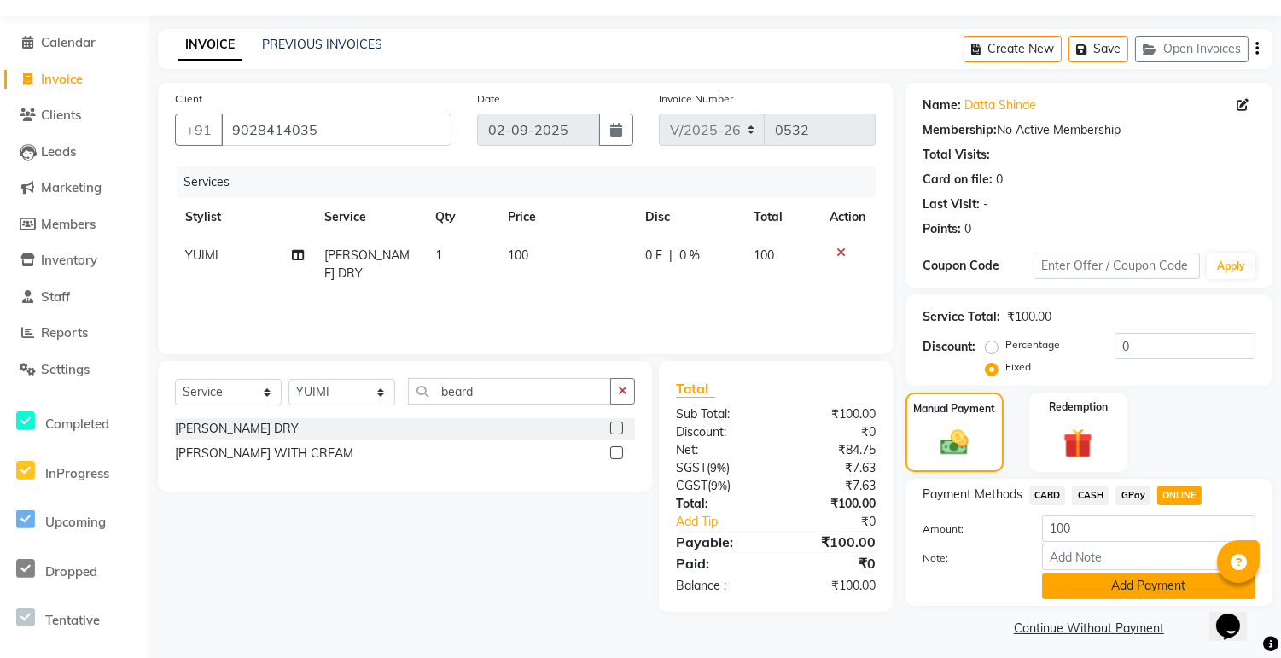
scroll to position [54, 0]
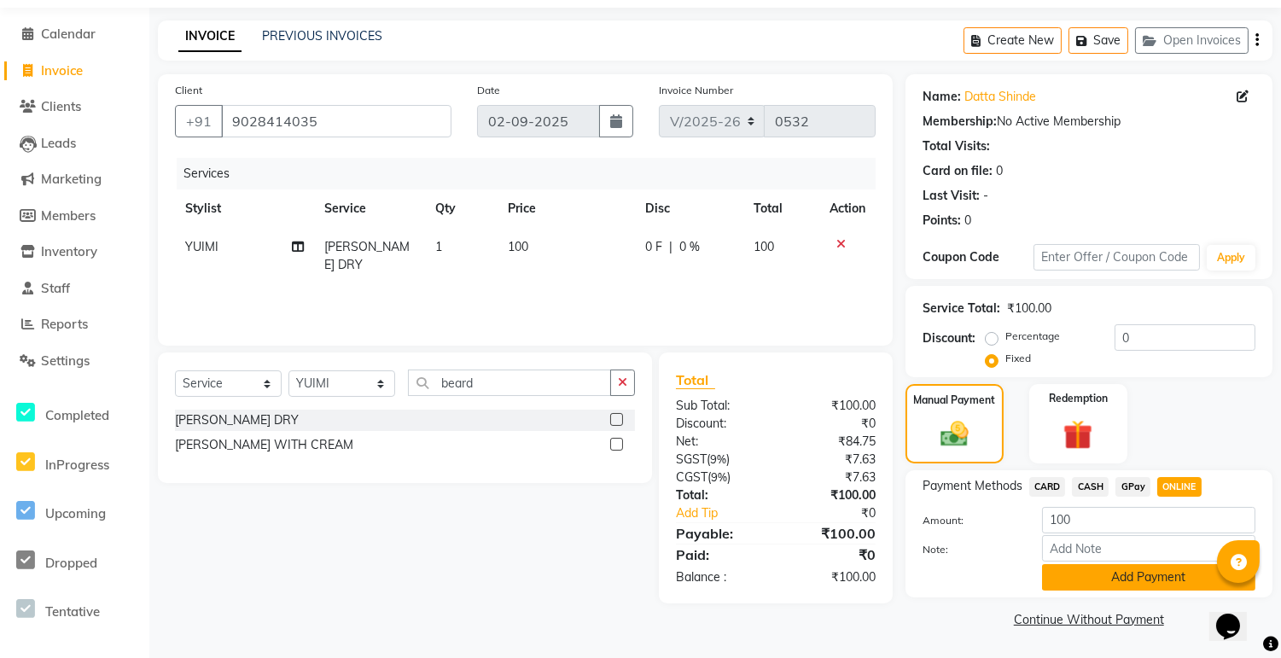
click at [1139, 583] on button "Add Payment" at bounding box center [1148, 577] width 213 height 26
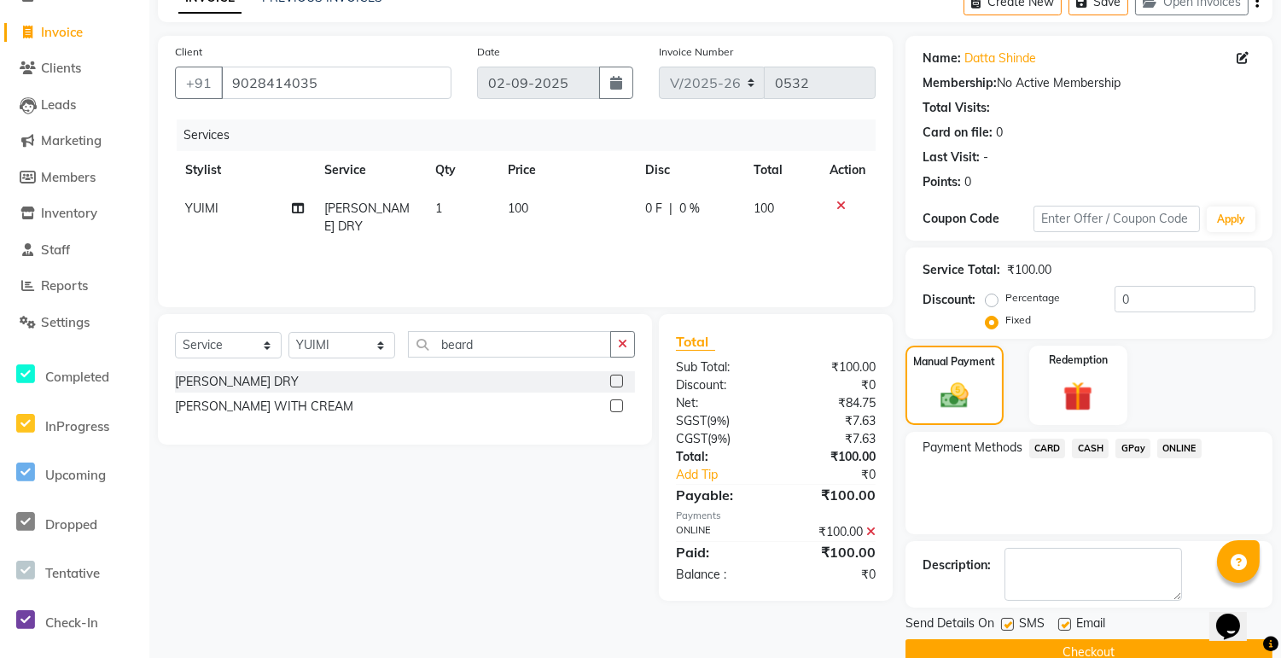
scroll to position [125, 0]
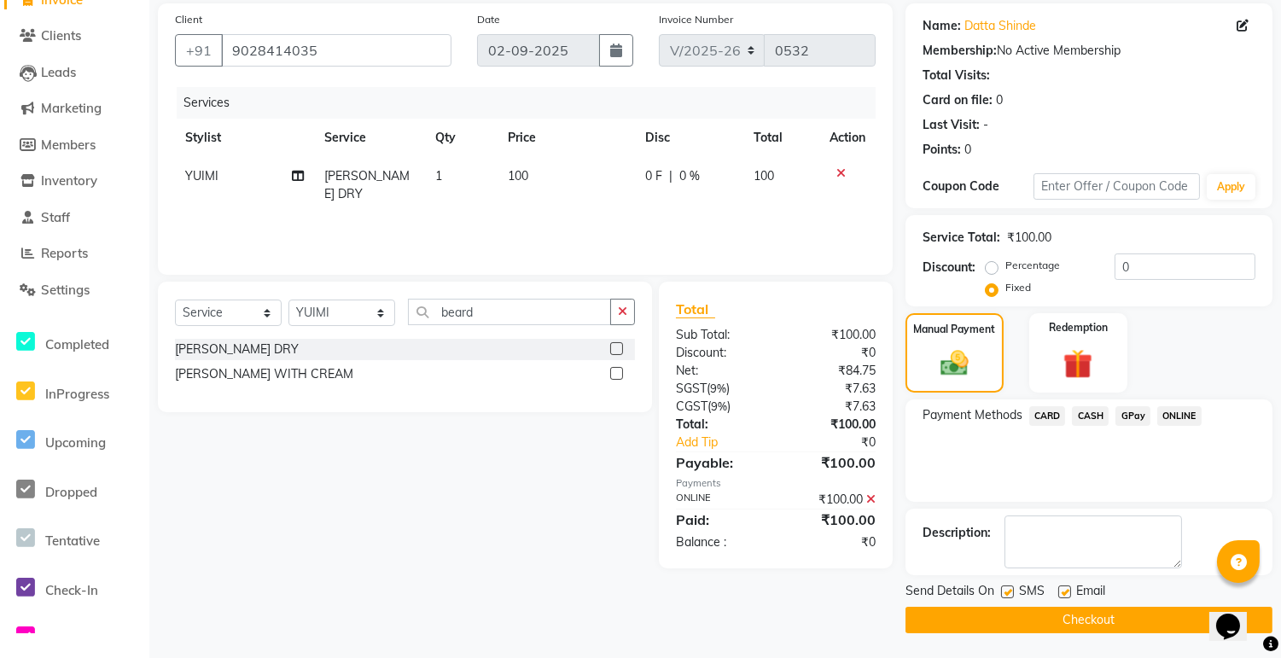
click at [1009, 593] on label at bounding box center [1007, 592] width 13 height 13
click at [1009, 593] on input "checkbox" at bounding box center [1006, 592] width 11 height 11
checkbox input "false"
click at [1063, 587] on label at bounding box center [1064, 592] width 13 height 13
click at [1063, 587] on input "checkbox" at bounding box center [1063, 592] width 11 height 11
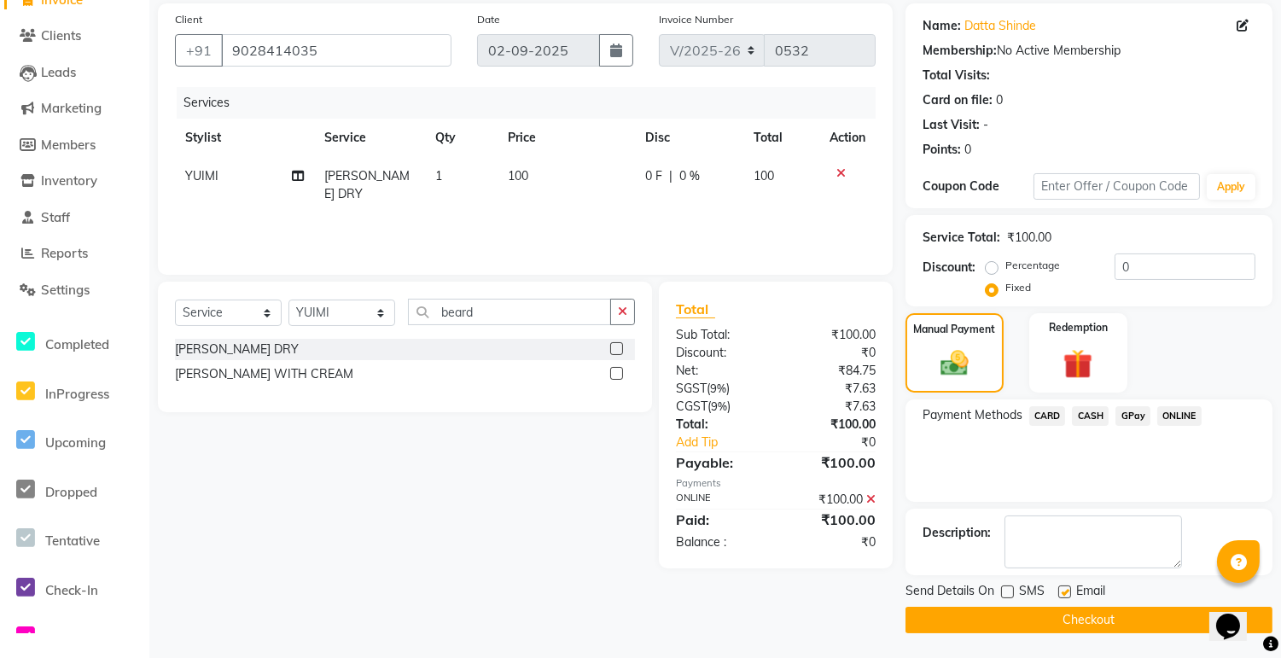
checkbox input "false"
click at [1061, 617] on button "Checkout" at bounding box center [1089, 620] width 367 height 26
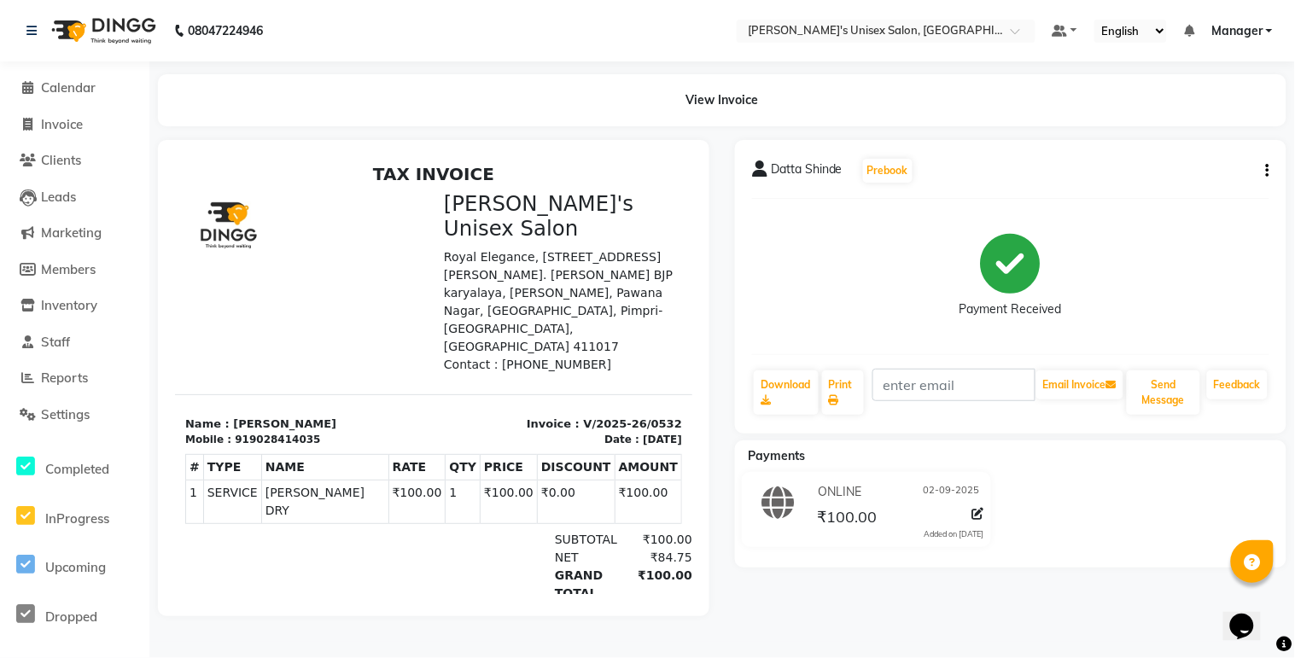
click at [459, 638] on main "View Invoice Datta Shinde Prebook Payment Received Download Print Email Invoice…" at bounding box center [721, 358] width 1145 height 568
